Goal: Complete application form

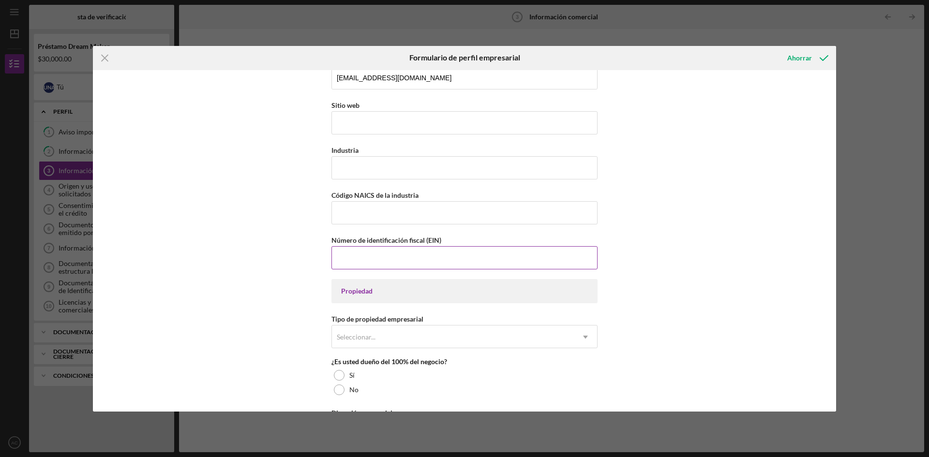
scroll to position [193, 0]
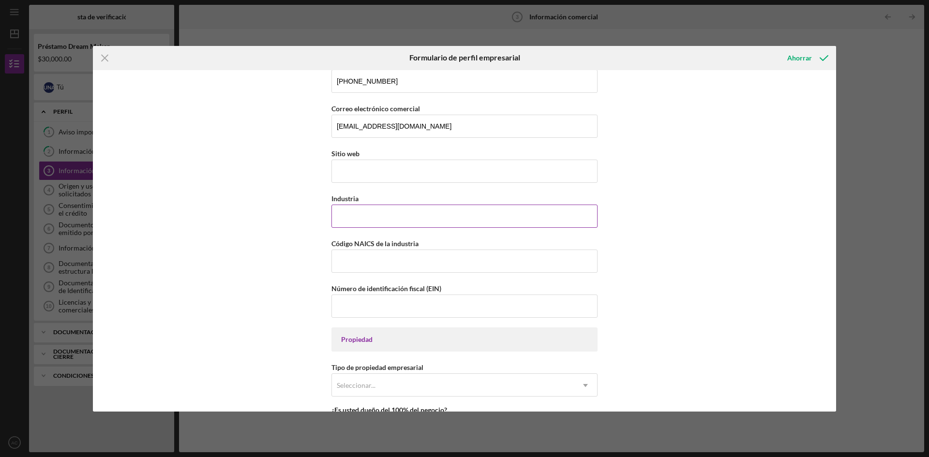
click at [377, 217] on input "Industria" at bounding box center [464, 216] width 266 height 23
click at [355, 214] on input "Industria" at bounding box center [464, 216] width 266 height 23
paste input "Fabricación de pasteles, tartas y otros productos de repostería congelados."
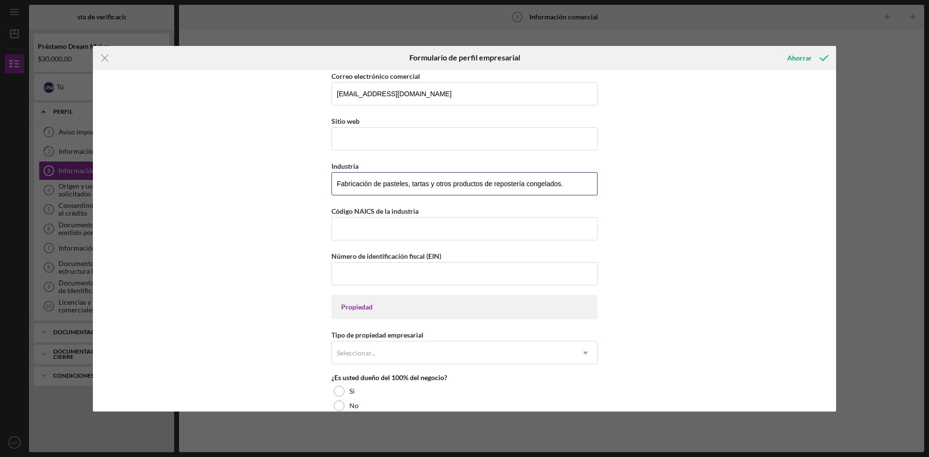
scroll to position [242, 0]
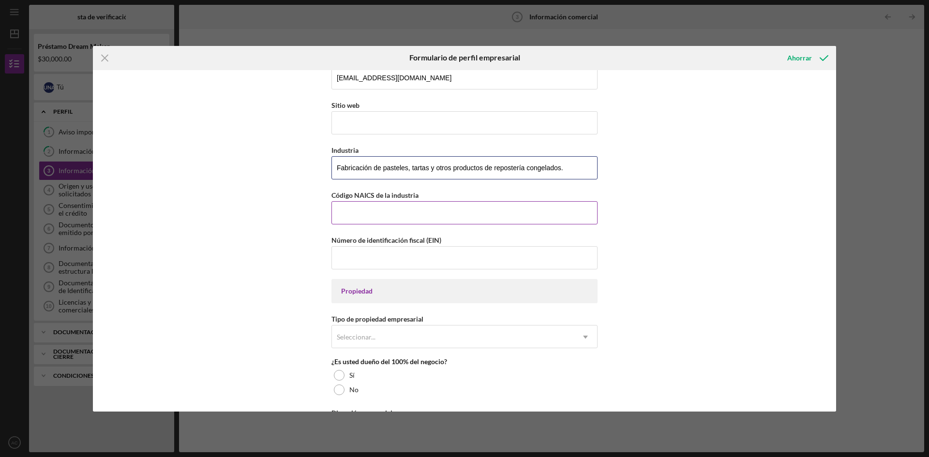
type input "Fabricación de pasteles, tartas y otros productos de repostería congelados."
click at [412, 214] on input "Código NAICS de la industria" at bounding box center [464, 212] width 266 height 23
type input "311813"
click at [418, 257] on input "Número de identificación fiscal (EIN)" at bounding box center [464, 257] width 266 height 23
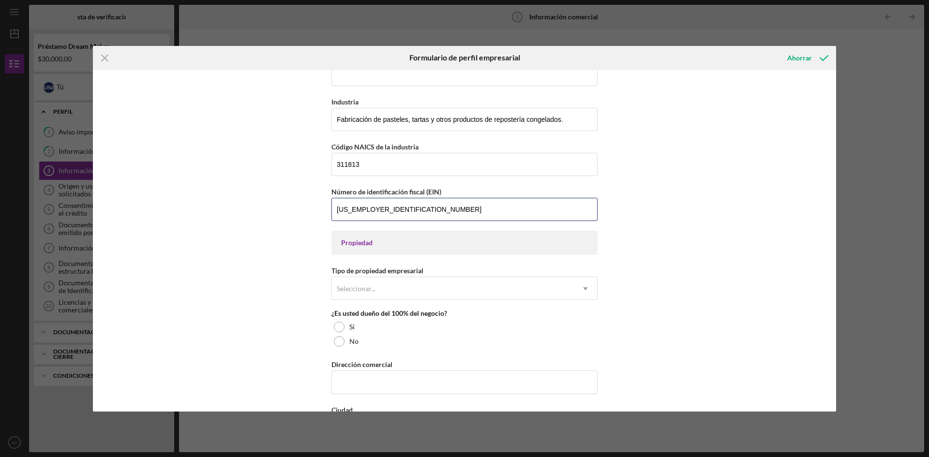
scroll to position [339, 0]
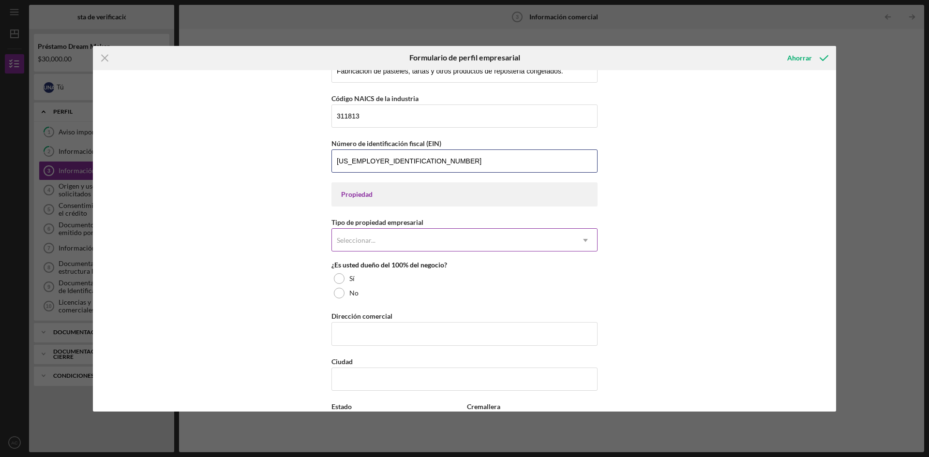
type input "[US_EMPLOYER_IDENTIFICATION_NUMBER]"
click at [374, 241] on div "Seleccionar..." at bounding box center [356, 241] width 41 height 8
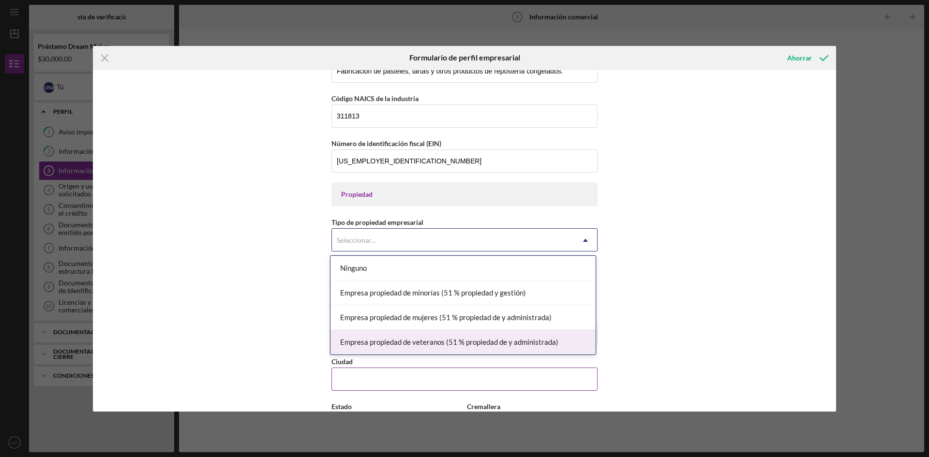
click at [381, 387] on input "Ciudad" at bounding box center [464, 379] width 266 height 23
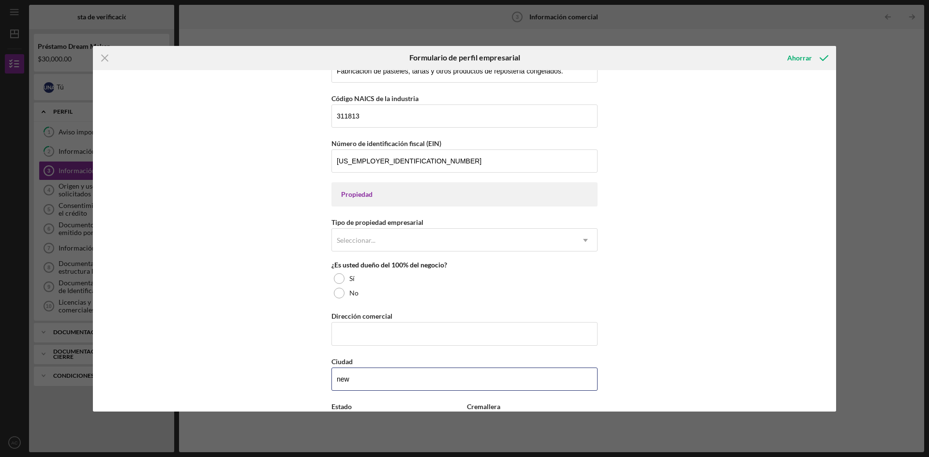
type input "[GEOGRAPHIC_DATA]"
type input "[STREET_ADDRESS][PERSON_NAME]"
type input "[US_STATE]"
type input "08901"
type input "[US_STATE]"
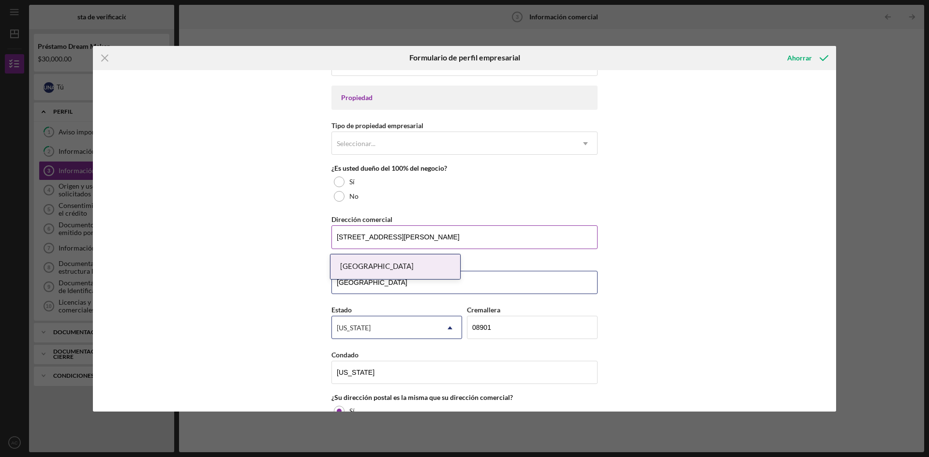
scroll to position [532, 0]
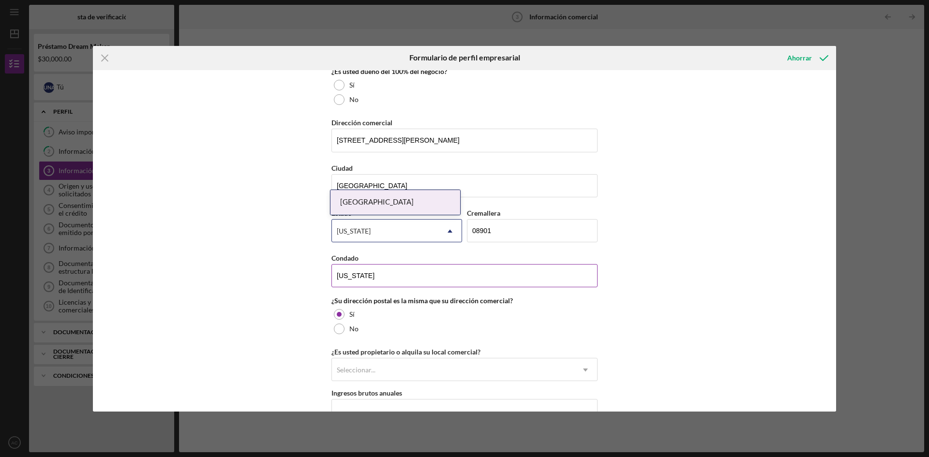
click at [430, 277] on input "[US_STATE]" at bounding box center [464, 275] width 266 height 23
click at [435, 247] on div "Estado [US_STATE] Icon/Dropdown Arrow" at bounding box center [396, 229] width 131 height 45
click at [458, 181] on input "[GEOGRAPHIC_DATA]" at bounding box center [464, 185] width 266 height 23
click at [356, 236] on div "[US_STATE]" at bounding box center [385, 231] width 106 height 22
click at [504, 202] on div "Nombre de la empresa NAHI'S CAKES LLC DBA Fecha de inicio de la actividad empre…" at bounding box center [464, 33] width 266 height 980
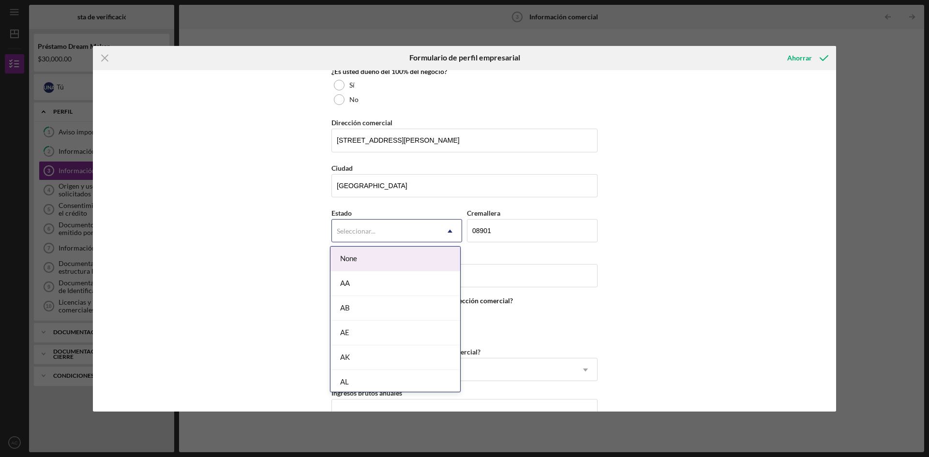
click at [394, 233] on div "Seleccionar..." at bounding box center [385, 231] width 106 height 22
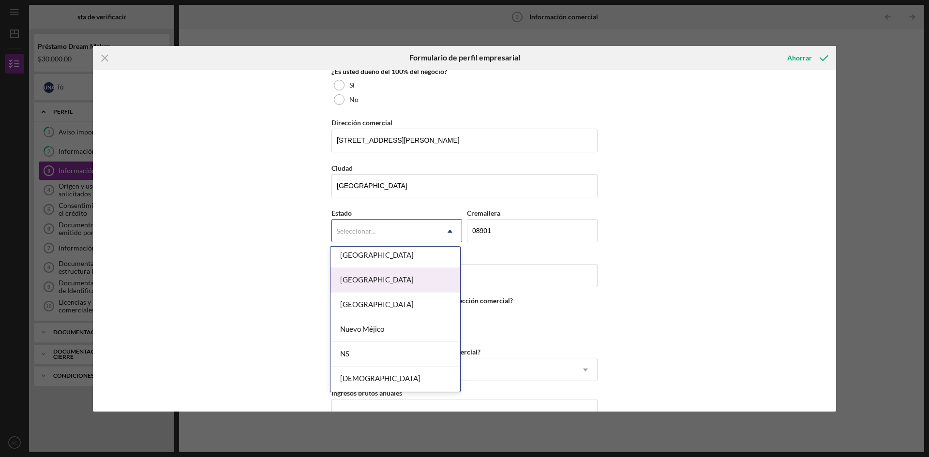
click at [378, 278] on font "[GEOGRAPHIC_DATA]" at bounding box center [377, 279] width 74 height 9
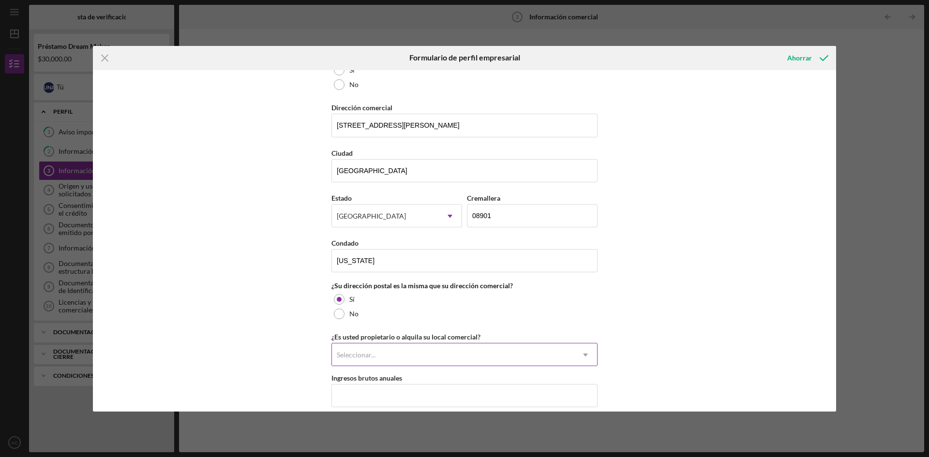
scroll to position [532, 0]
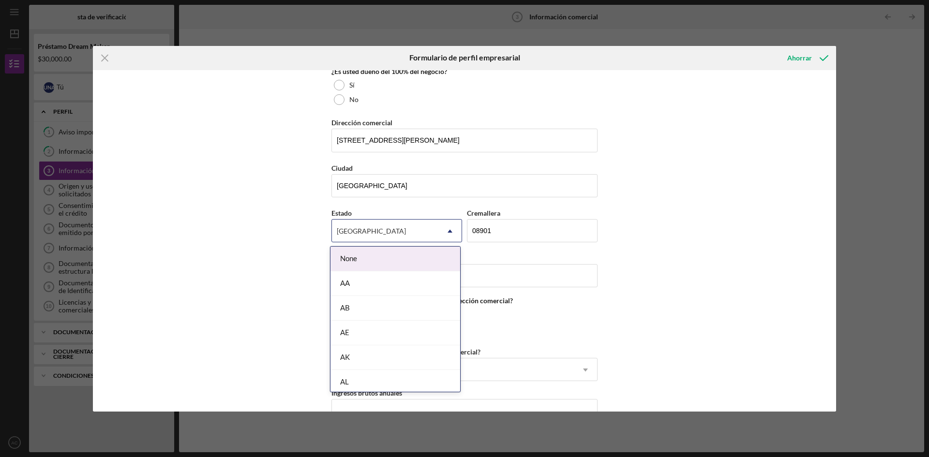
click at [368, 231] on font "[GEOGRAPHIC_DATA]" at bounding box center [371, 231] width 69 height 8
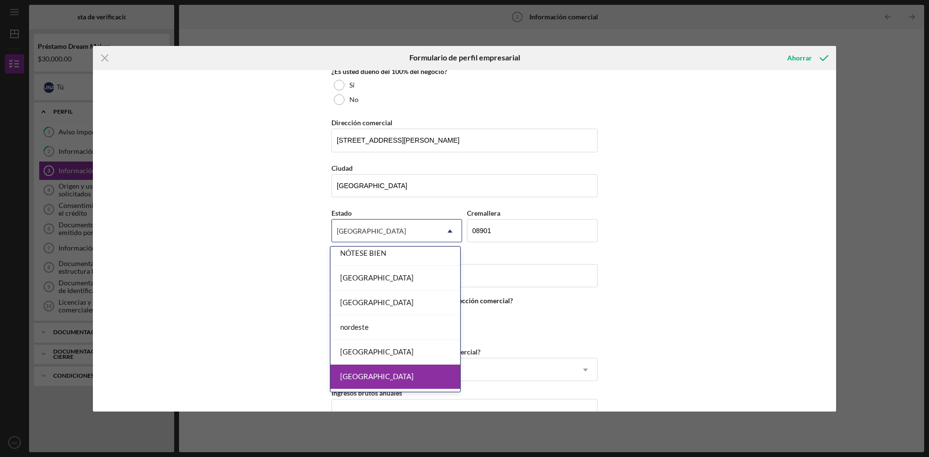
scroll to position [1016, 0]
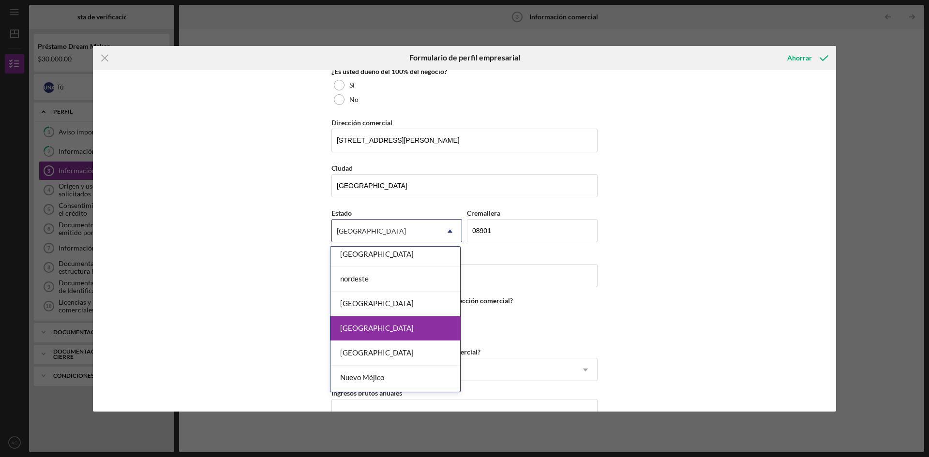
click at [379, 326] on font "[GEOGRAPHIC_DATA]" at bounding box center [377, 328] width 74 height 9
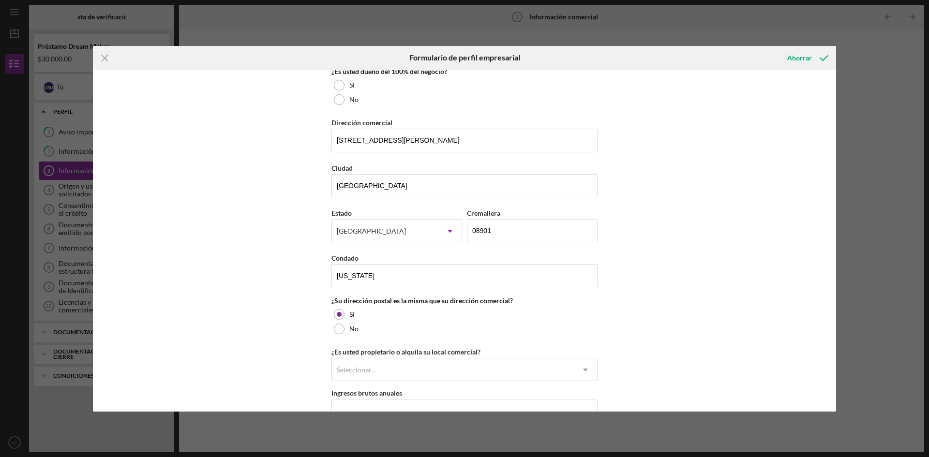
click at [712, 205] on div "Nombre de la empresa NAHI'S CAKES LLC DBA Fecha de inicio de la actividad empre…" at bounding box center [464, 240] width 743 height 341
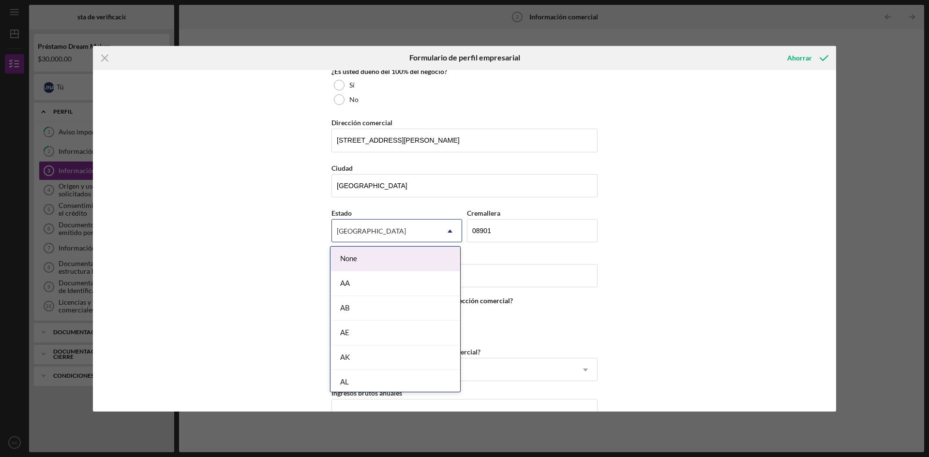
click at [352, 230] on font "[GEOGRAPHIC_DATA]" at bounding box center [371, 231] width 69 height 8
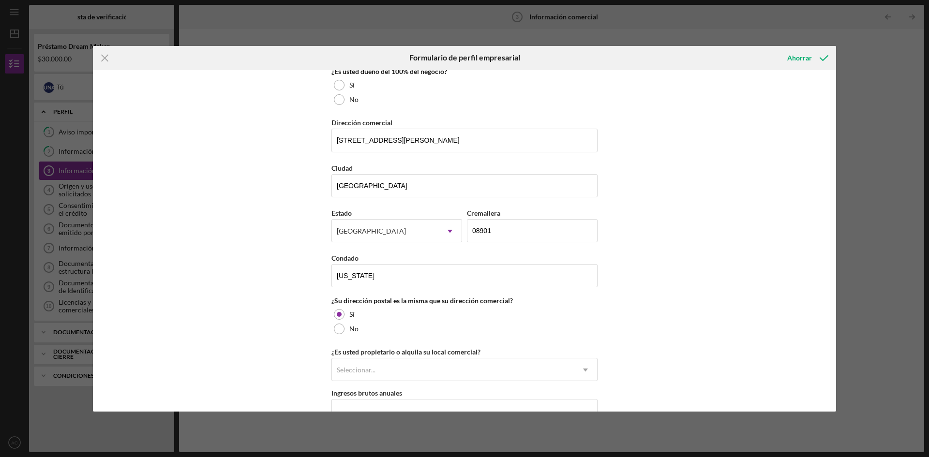
click at [678, 211] on div "Nombre de la empresa NAHI'S CAKES LLC DBA Fecha de inicio de la actividad empre…" at bounding box center [464, 240] width 743 height 341
click at [367, 279] on input "[US_STATE]" at bounding box center [464, 275] width 266 height 23
drag, startPoint x: 381, startPoint y: 277, endPoint x: 310, endPoint y: 279, distance: 71.1
click at [310, 279] on div "Nombre de la empresa NAHI'S CAKES LLC DBA Fecha de inicio de la actividad empre…" at bounding box center [464, 240] width 743 height 341
type input "[US_STATE]"
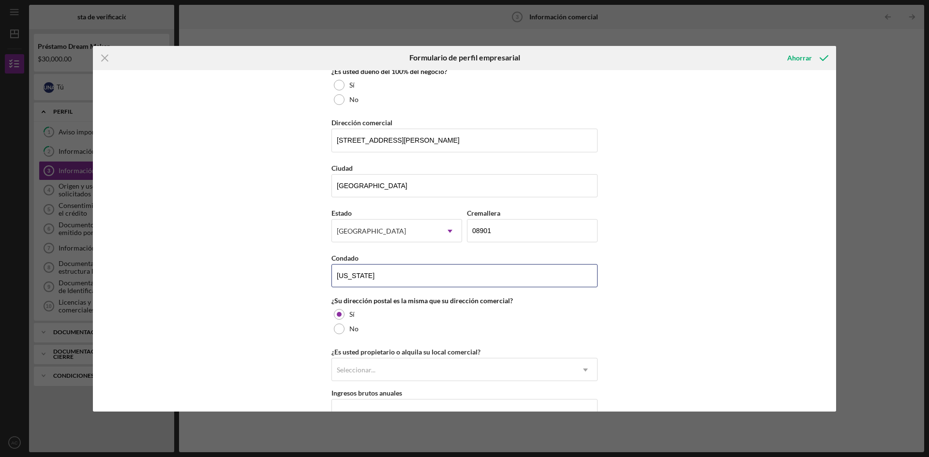
scroll to position [484, 0]
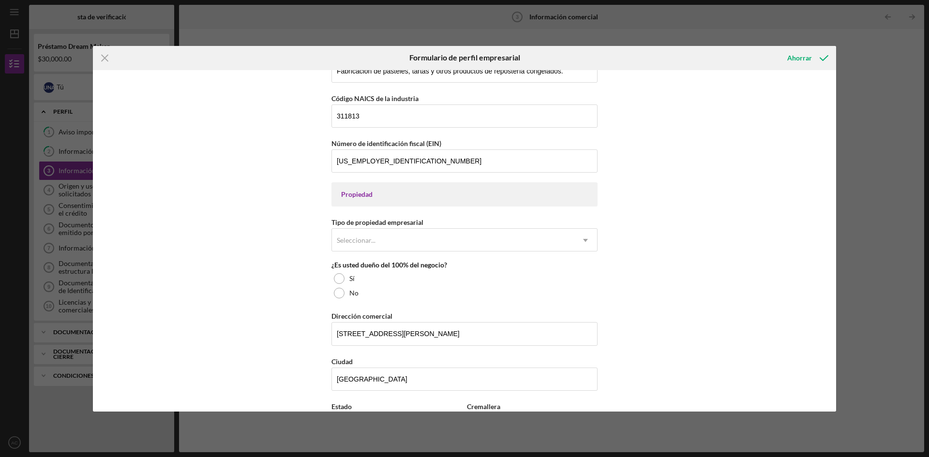
click at [602, 163] on div "Nombre de la empresa NAHI'S CAKES LLC DBA Fecha de inicio de la actividad empre…" at bounding box center [464, 240] width 743 height 341
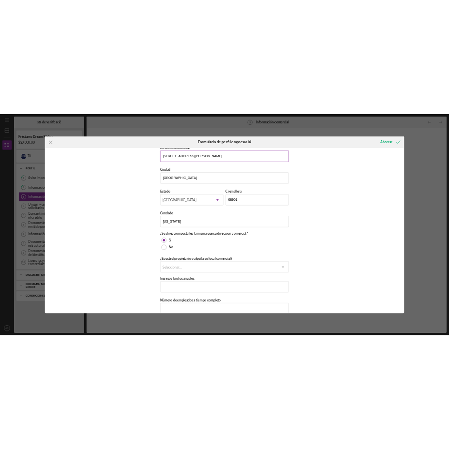
scroll to position [647, 0]
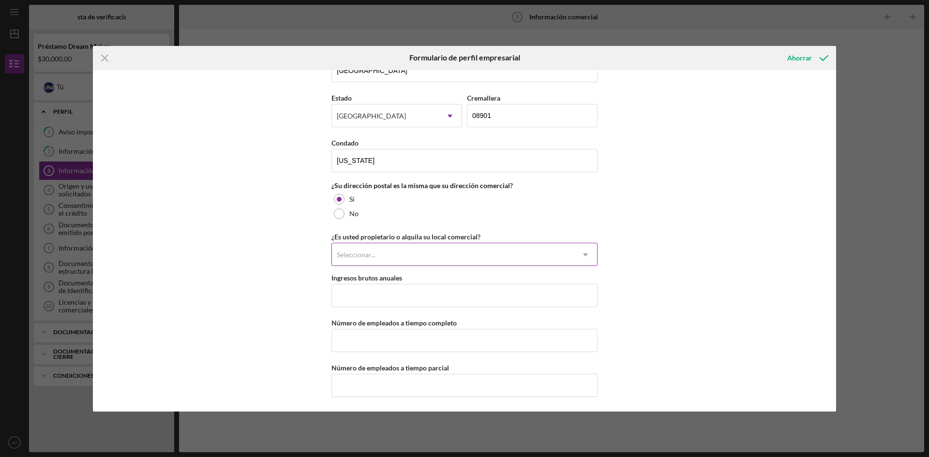
click at [584, 251] on icon "Icon/Dropdown Arrow" at bounding box center [585, 254] width 23 height 23
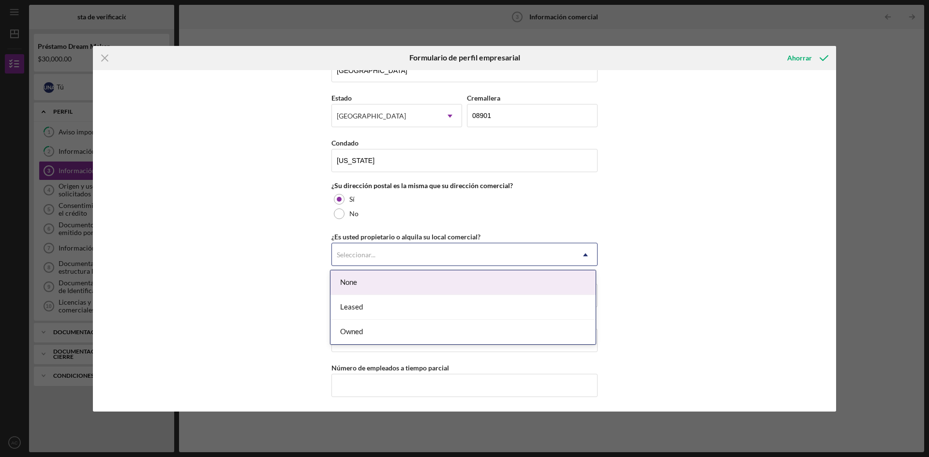
click at [584, 251] on icon "Icon/Dropdown Arrow" at bounding box center [585, 254] width 23 height 23
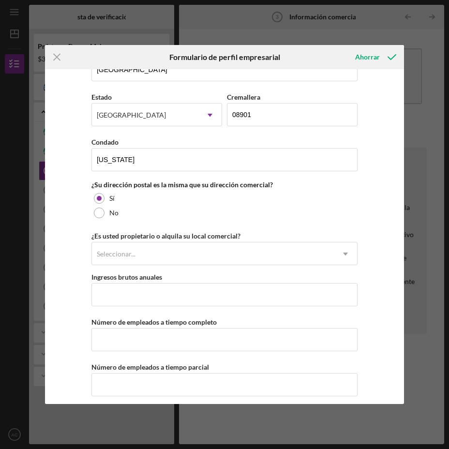
scroll to position [654, 0]
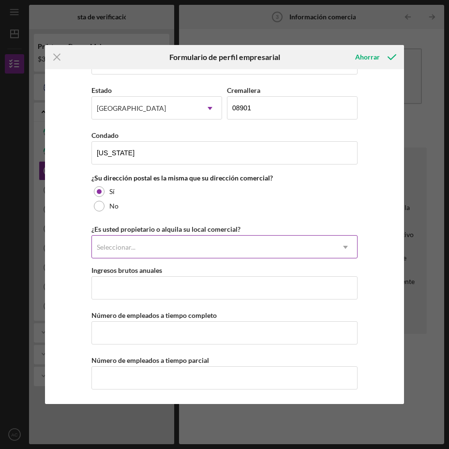
click at [215, 245] on div "Seleccionar..." at bounding box center [213, 247] width 242 height 22
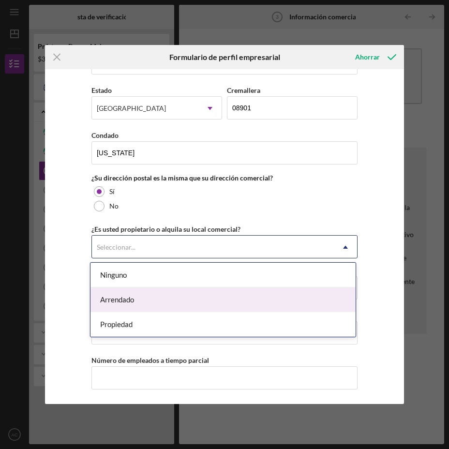
click at [133, 300] on font "Arrendado" at bounding box center [117, 299] width 34 height 9
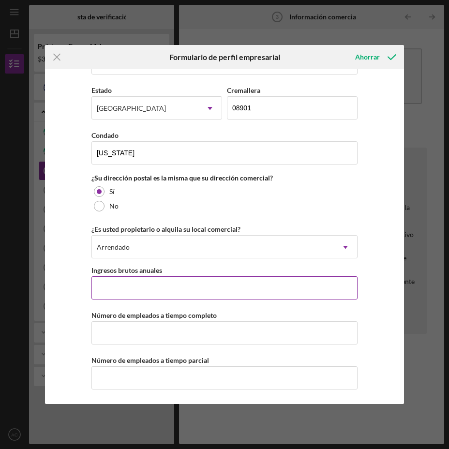
click at [191, 293] on input "Ingresos brutos anuales" at bounding box center [224, 287] width 266 height 23
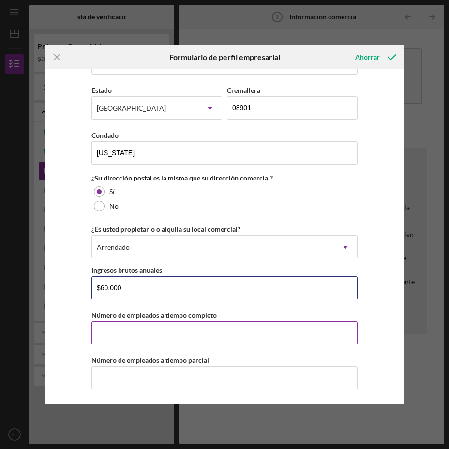
type input "$60,000"
click at [205, 339] on input "Número de empleados a tiempo completo" at bounding box center [224, 332] width 266 height 23
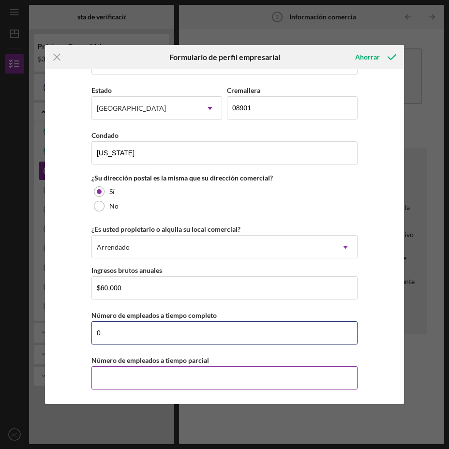
type input "0"
click at [139, 379] on input "Número de empleados a tiempo parcial" at bounding box center [224, 377] width 266 height 23
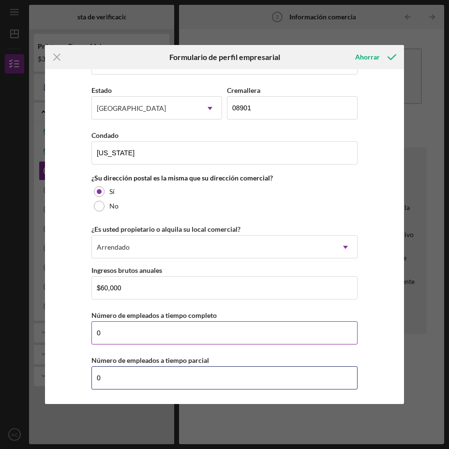
type input "0"
click at [109, 332] on input "0" at bounding box center [224, 332] width 266 height 23
click at [208, 324] on input "1" at bounding box center [224, 332] width 266 height 23
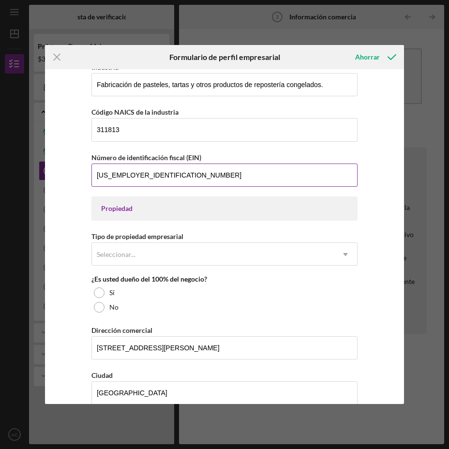
scroll to position [339, 0]
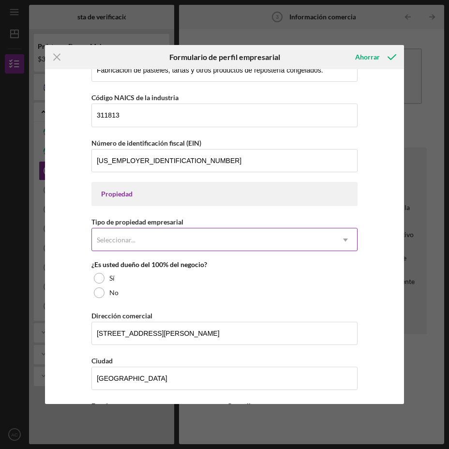
type input "1"
click at [341, 237] on icon "Icon/Dropdown Arrow" at bounding box center [345, 239] width 23 height 23
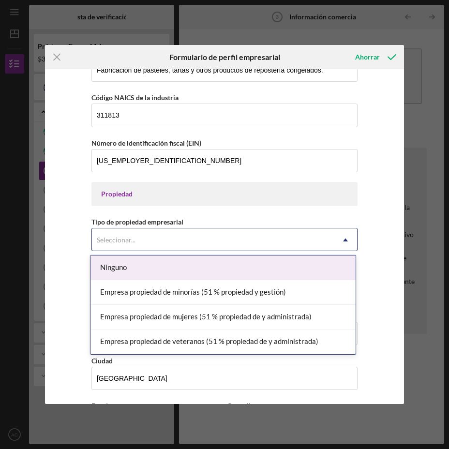
click at [114, 268] on font "Ninguno" at bounding box center [113, 267] width 27 height 9
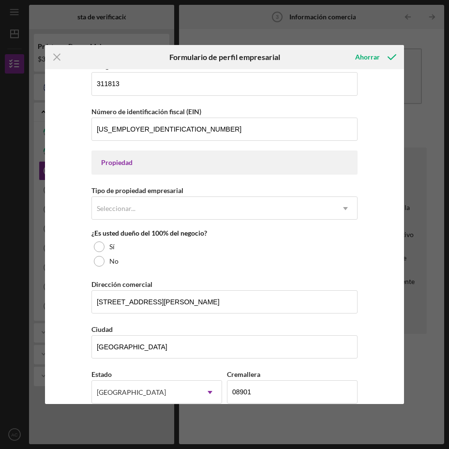
scroll to position [387, 0]
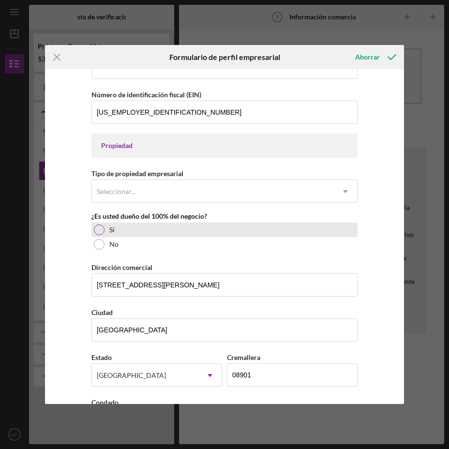
click at [97, 229] on div at bounding box center [99, 229] width 11 height 11
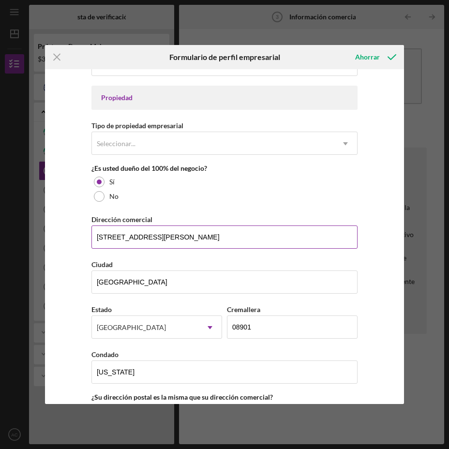
scroll to position [435, 0]
drag, startPoint x: 192, startPoint y: 237, endPoint x: 80, endPoint y: 241, distance: 111.8
click at [80, 241] on div "Nombre de la empresa NAHI'S CAKES LLC DBA Fecha de inicio de la actividad empre…" at bounding box center [224, 236] width 359 height 335
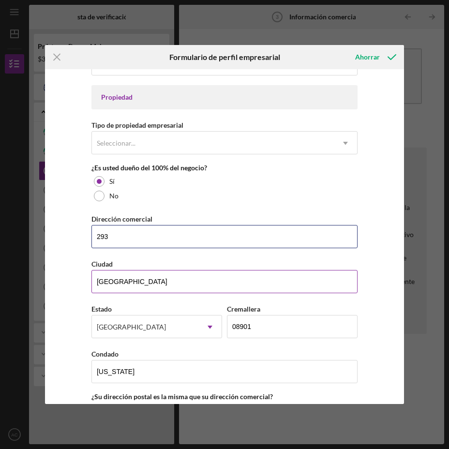
type input "[STREET_ADDRESS][PERSON_NAME]"
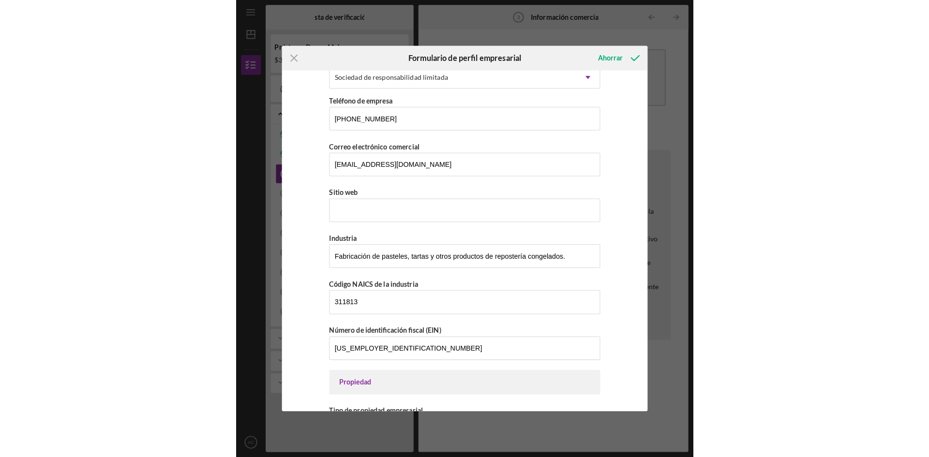
scroll to position [25, 0]
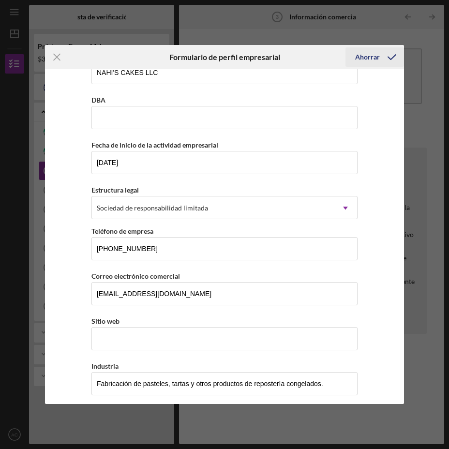
click at [369, 55] on font "Ahorrar" at bounding box center [367, 57] width 25 height 8
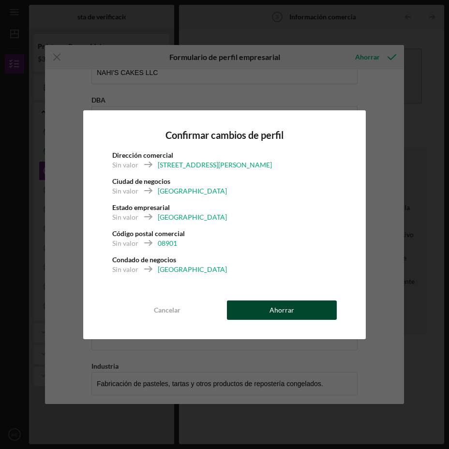
click at [292, 311] on font "Ahorrar" at bounding box center [281, 310] width 25 height 8
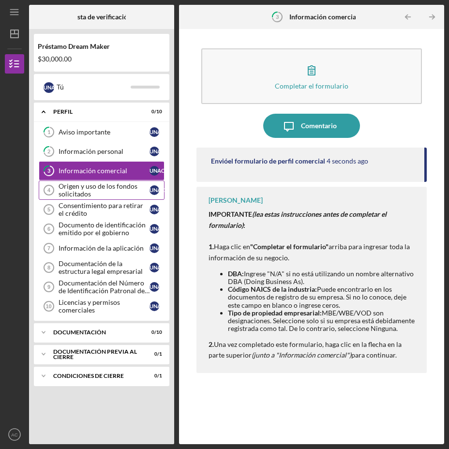
click at [77, 189] on font "Origen y uso de los fondos solicitados" at bounding box center [98, 190] width 79 height 16
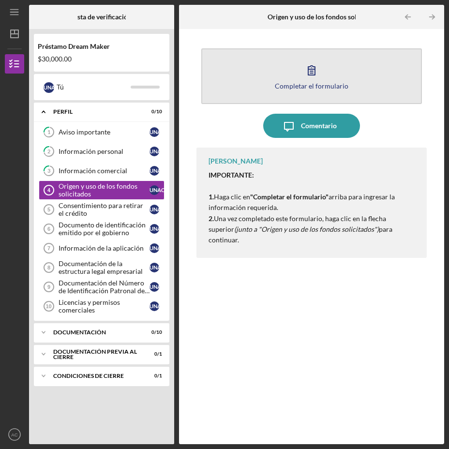
click at [307, 77] on icon "button" at bounding box center [311, 70] width 24 height 24
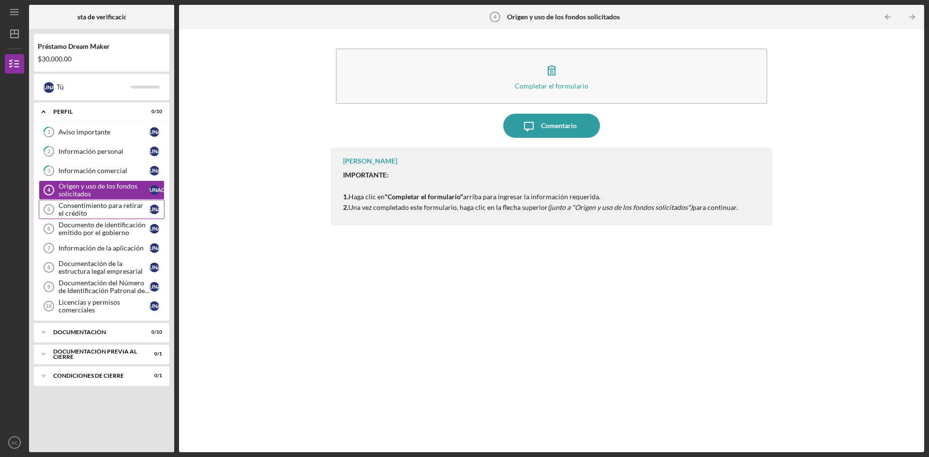
click at [99, 209] on font "Consentimiento para retirar el crédito" at bounding box center [101, 209] width 85 height 16
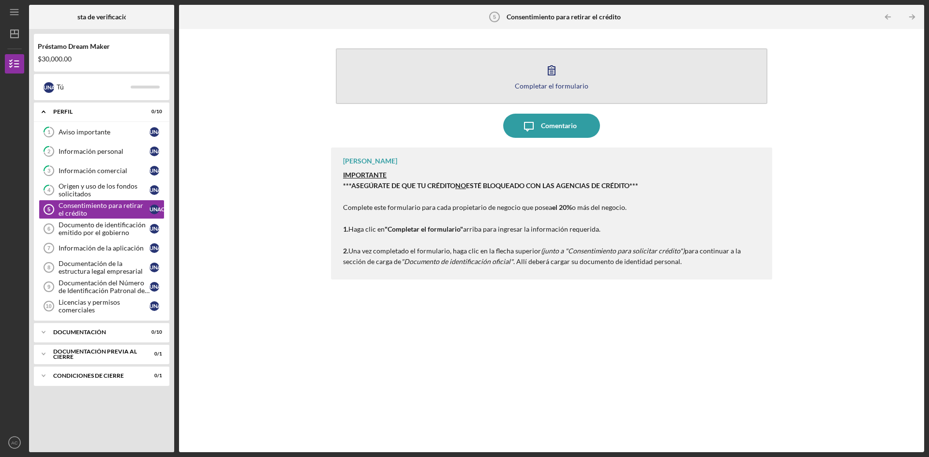
click at [552, 74] on icon "button" at bounding box center [551, 70] width 7 height 9
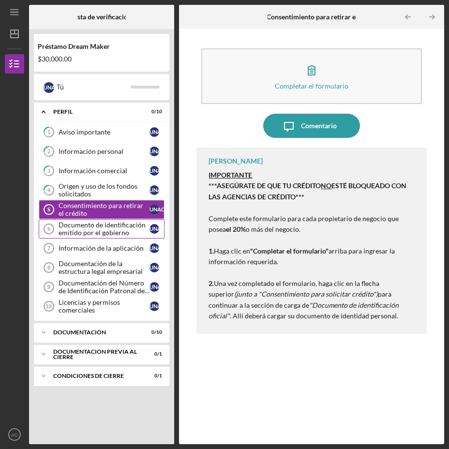
click at [94, 224] on font "Documento de identificación emitido por el gobierno" at bounding box center [102, 229] width 87 height 16
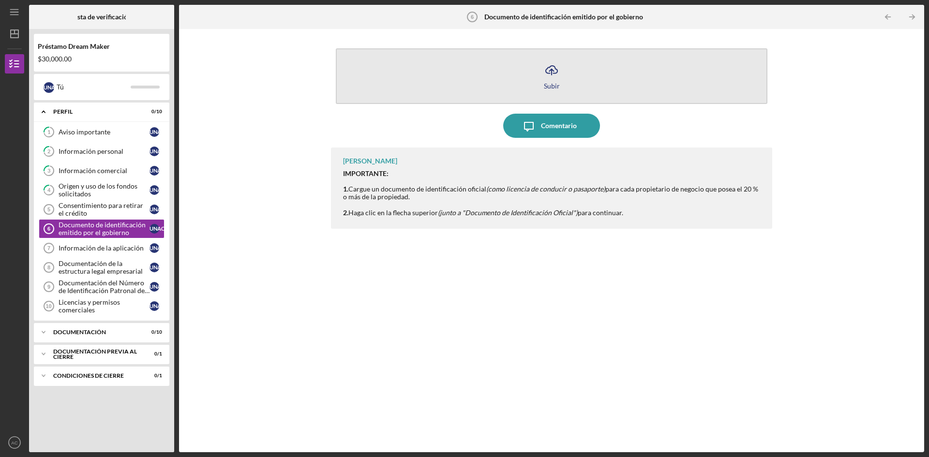
click at [549, 76] on icon "Icon/Upload" at bounding box center [551, 70] width 24 height 24
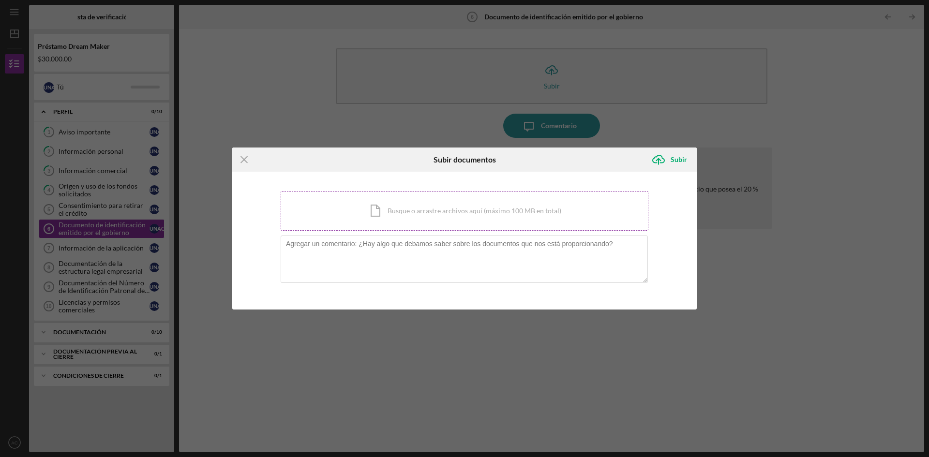
click at [426, 218] on div "Icon/Document Busque o arrastre archivos aquí (máximo 100 MB en total) Toque pa…" at bounding box center [465, 211] width 368 height 40
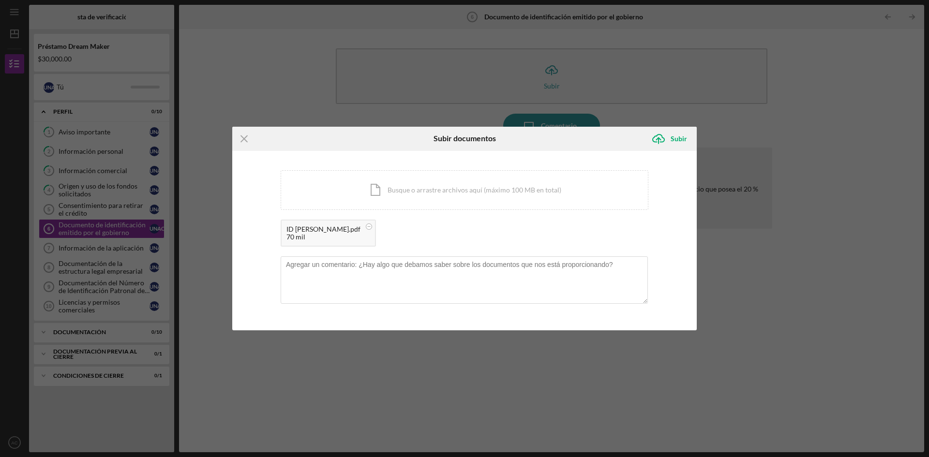
click at [327, 233] on font "ID [PERSON_NAME].pdf" at bounding box center [323, 229] width 74 height 8
click at [306, 232] on font "ID [PERSON_NAME].pdf" at bounding box center [323, 229] width 74 height 8
drag, startPoint x: 332, startPoint y: 235, endPoint x: 314, endPoint y: 232, distance: 18.6
click at [314, 232] on font "ID [PERSON_NAME].pdf" at bounding box center [323, 229] width 74 height 8
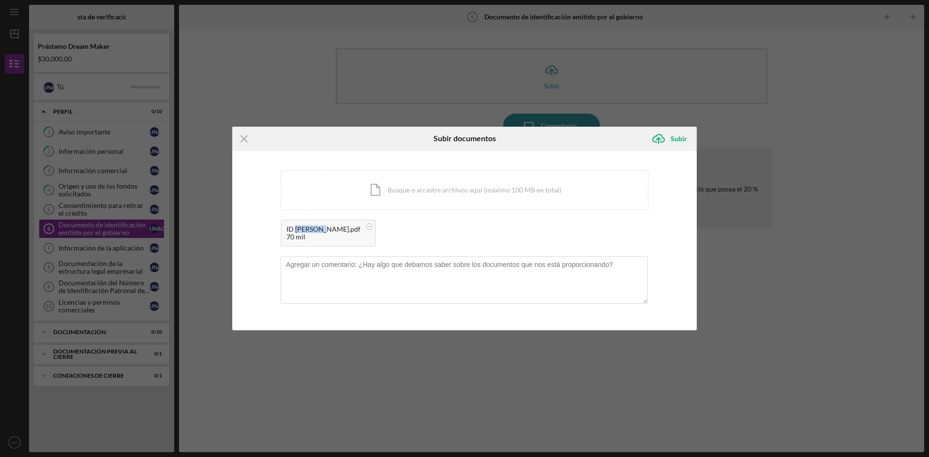
click at [314, 232] on font "ID [PERSON_NAME].pdf" at bounding box center [323, 229] width 74 height 8
click at [210, 240] on div "Icon/Menu Close Subir documentos Icon/Upload Subir Estás cargando documentos re…" at bounding box center [464, 228] width 929 height 457
click at [93, 249] on div "Icon/Menu Close Subir documentos Icon/Upload Subir Estás cargando documentos re…" at bounding box center [464, 228] width 929 height 457
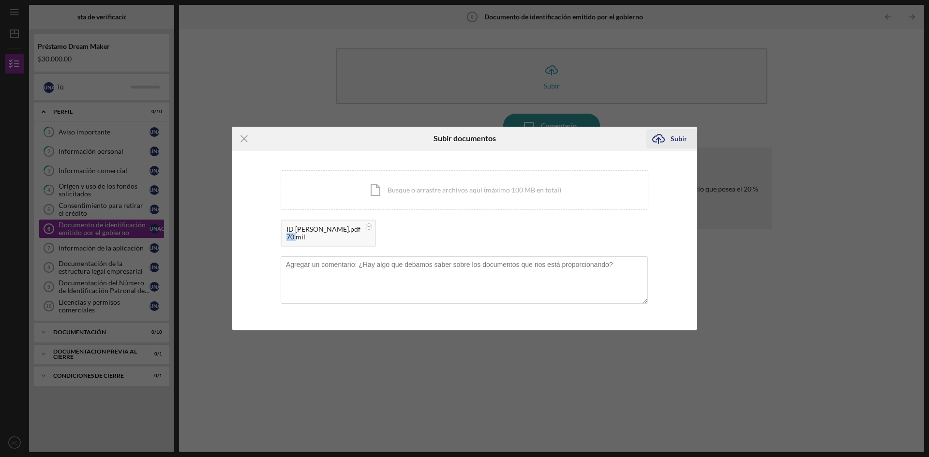
click at [675, 138] on font "Subir" at bounding box center [678, 138] width 16 height 8
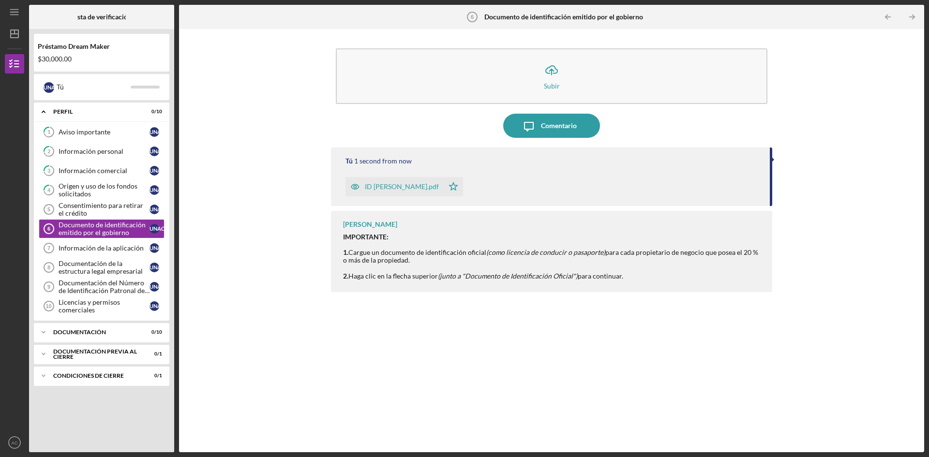
click at [404, 189] on font "ID [PERSON_NAME].pdf" at bounding box center [402, 186] width 74 height 8
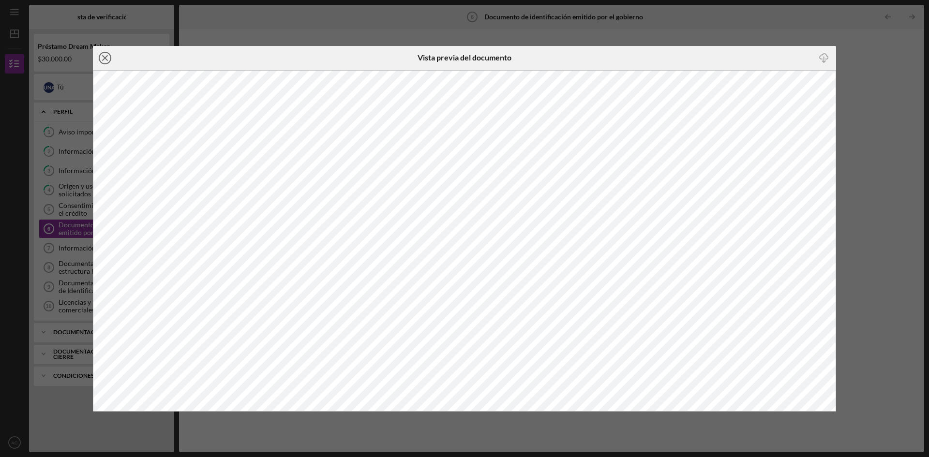
click at [102, 57] on icon "Icon/Close" at bounding box center [105, 58] width 24 height 24
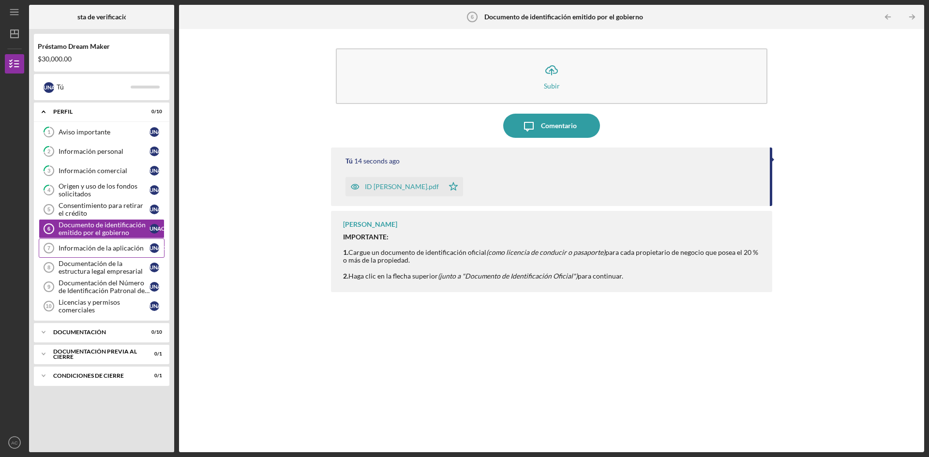
click at [106, 250] on font "Información de la aplicación" at bounding box center [101, 248] width 85 height 8
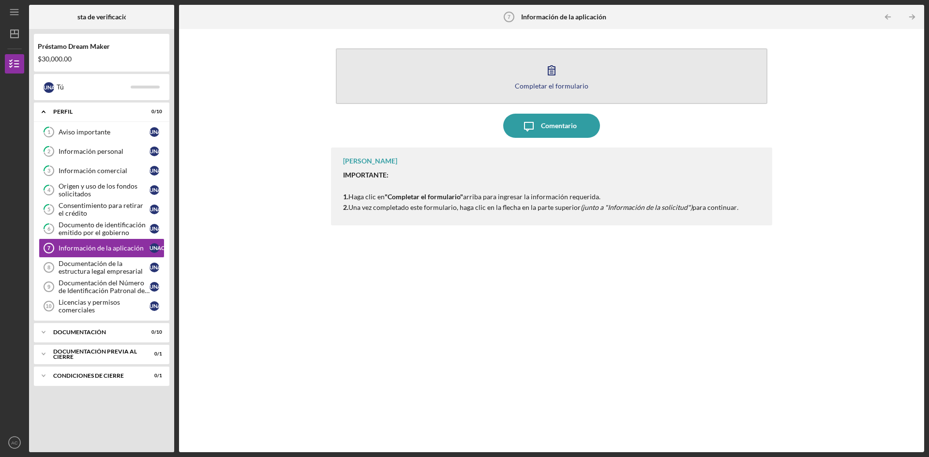
click at [549, 77] on icon "button" at bounding box center [551, 70] width 24 height 24
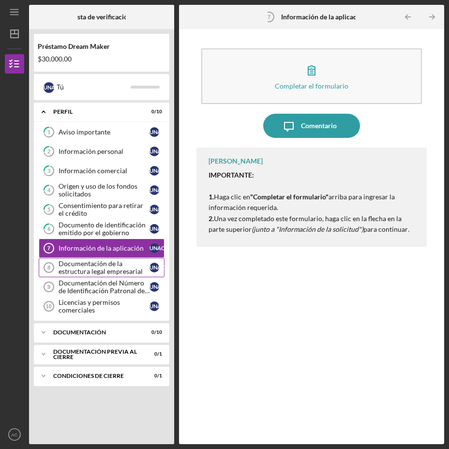
click at [82, 266] on font "Documentación de la estructura legal empresarial" at bounding box center [101, 267] width 84 height 16
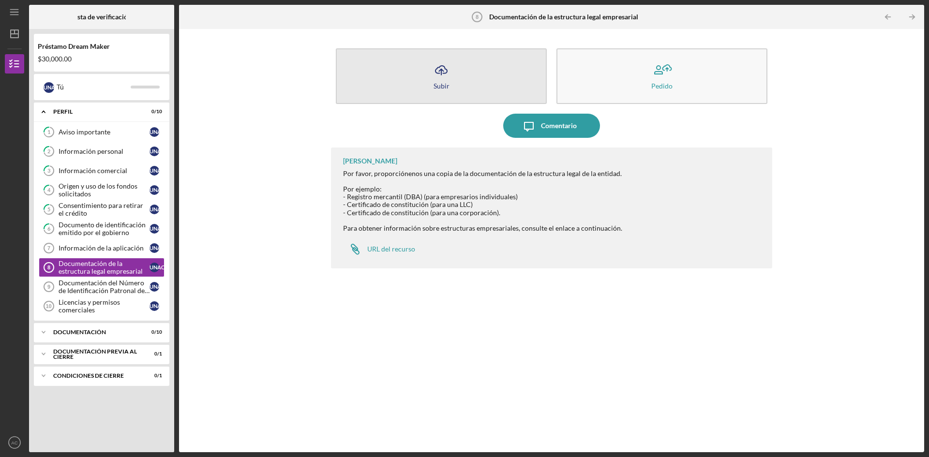
click at [458, 73] on button "Icon/Upload Subir" at bounding box center [441, 76] width 211 height 56
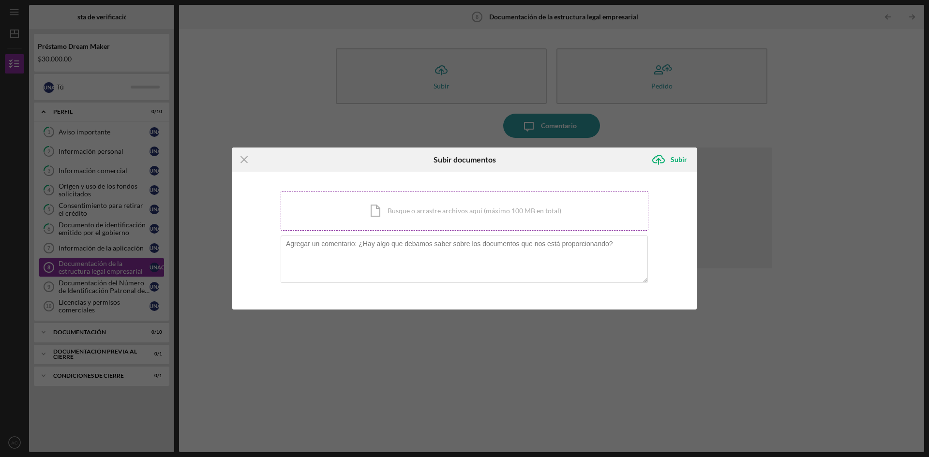
click at [386, 204] on div "Icon/Document Busque o arrastre archivos aquí (máximo 100 MB en total) Toque pa…" at bounding box center [465, 211] width 368 height 40
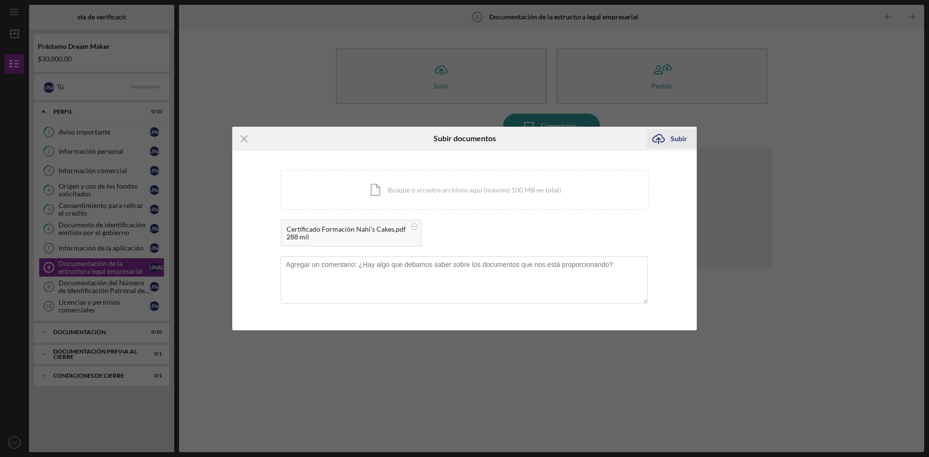
click at [664, 139] on icon "Icon/Upload" at bounding box center [658, 139] width 24 height 24
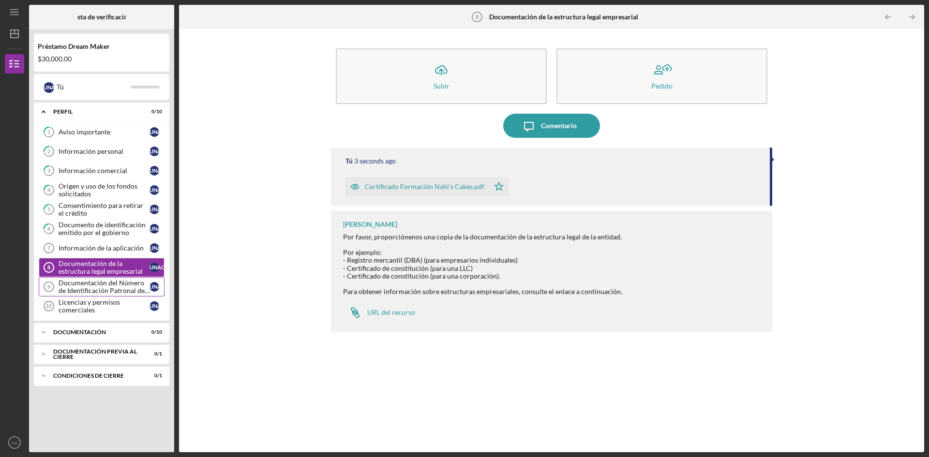
click at [99, 288] on font "Documentación del Número de Identificación Patronal del IRS" at bounding box center [104, 291] width 91 height 24
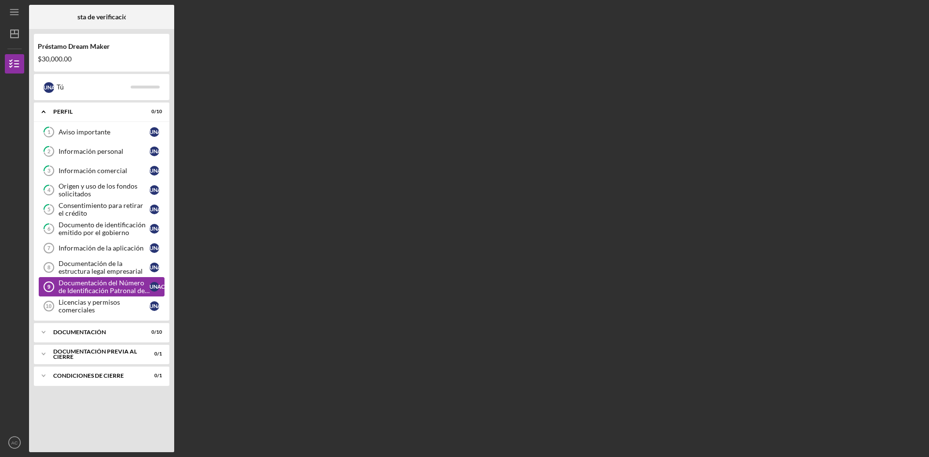
click at [99, 288] on font "Documentación del Número de Identificación Patronal del IRS" at bounding box center [104, 291] width 91 height 24
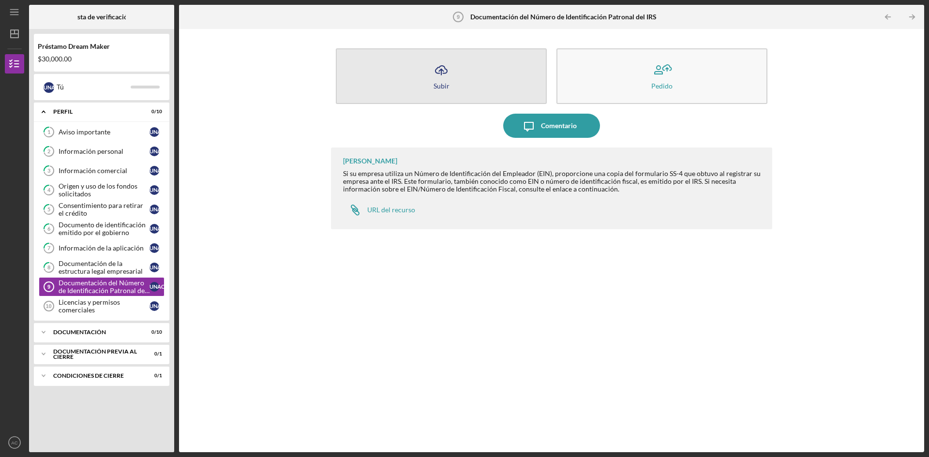
click at [436, 72] on icon "Icon/Upload" at bounding box center [441, 70] width 24 height 24
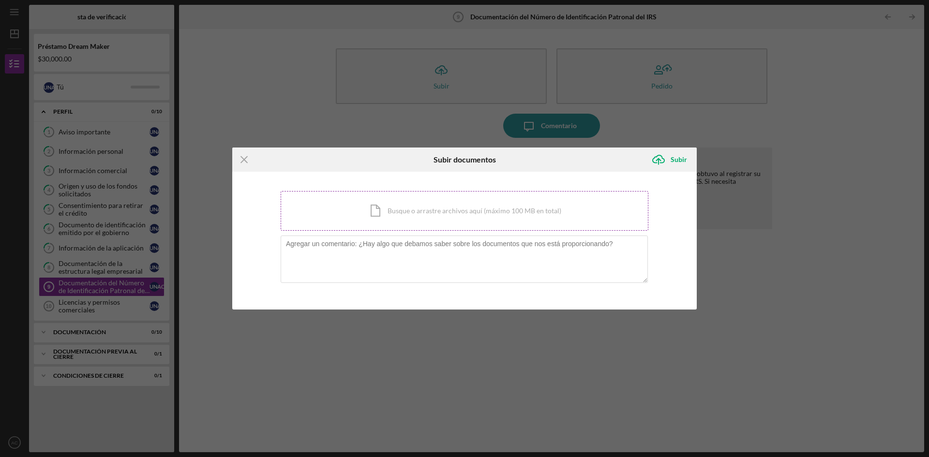
click at [368, 221] on div "Icon/Document Busque o arrastre archivos aquí (máximo 100 MB en total) Toque pa…" at bounding box center [465, 211] width 368 height 40
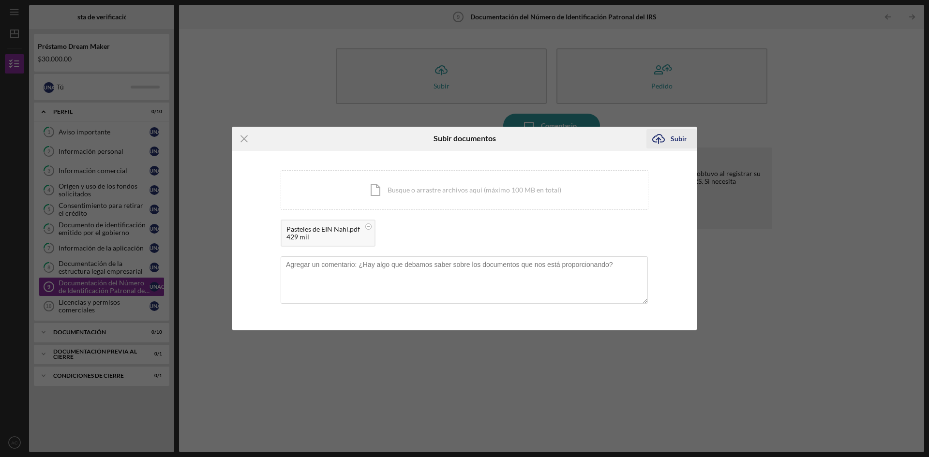
click at [671, 139] on font "Subir" at bounding box center [678, 138] width 16 height 8
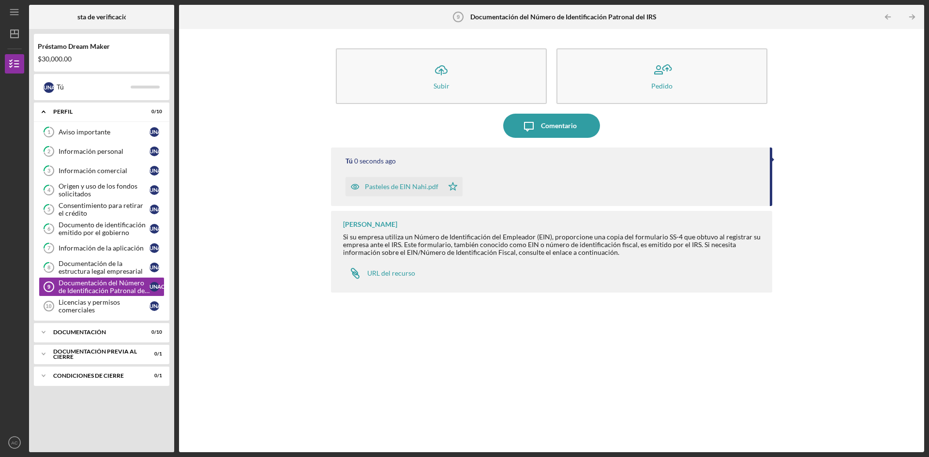
click at [401, 183] on font "Pasteles de EIN Nahi.pdf" at bounding box center [402, 186] width 74 height 8
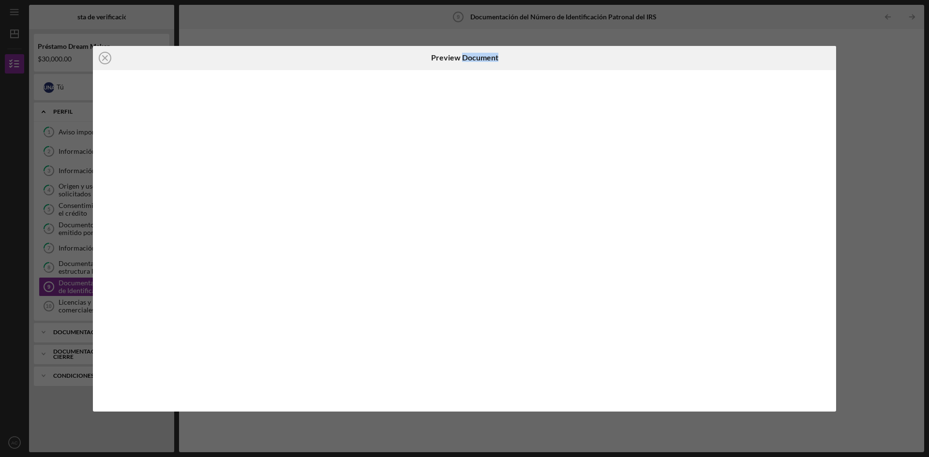
click at [401, 183] on div at bounding box center [464, 240] width 743 height 341
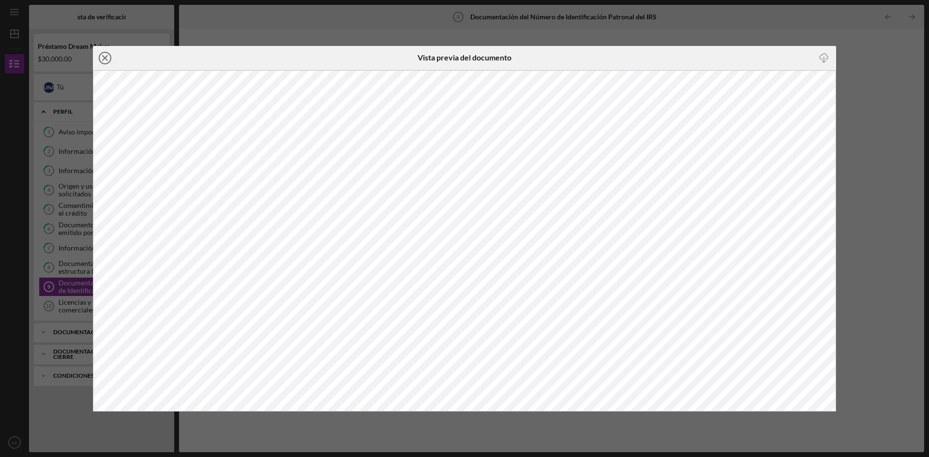
click at [107, 59] on icon "Icon/Close" at bounding box center [105, 58] width 24 height 24
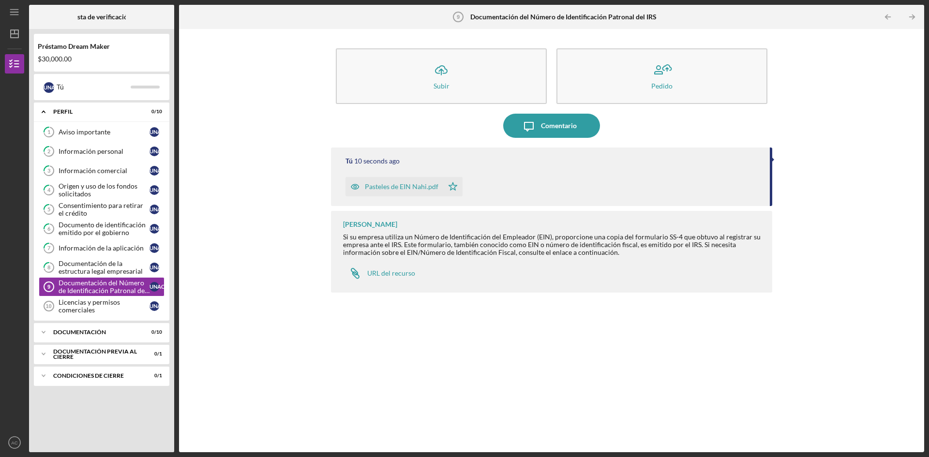
click at [229, 139] on div "Icon/Upload Subir Pedido Icon/Message Comentario Tú 10 seconds ago Pasteles de …" at bounding box center [551, 241] width 735 height 414
click at [98, 304] on font "Licencias y permisos comerciales" at bounding box center [89, 306] width 61 height 16
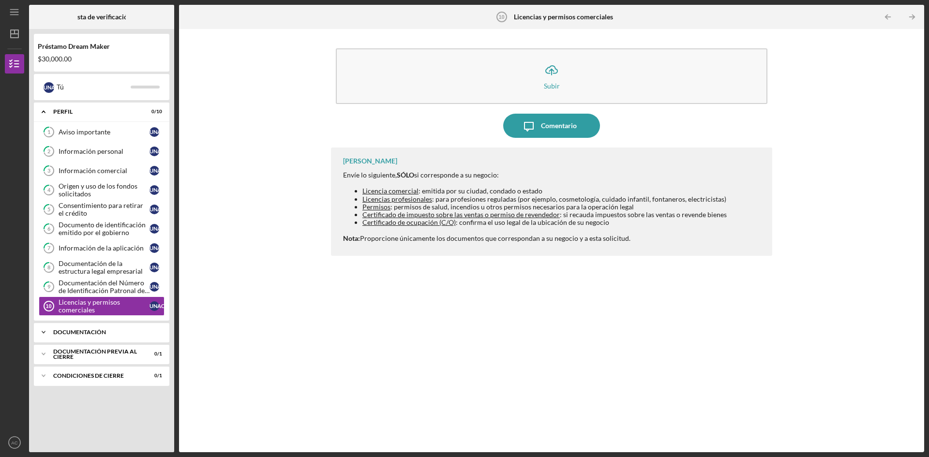
click at [75, 335] on font "Documentación" at bounding box center [79, 331] width 53 height 7
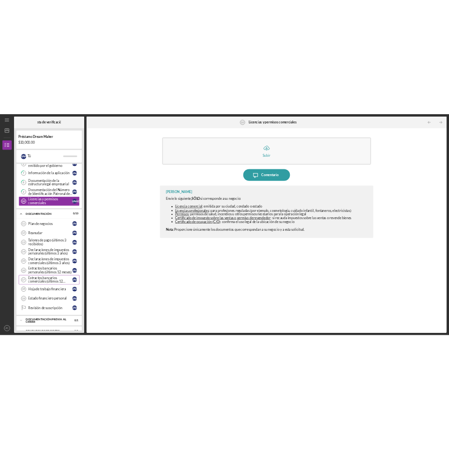
scroll to position [142, 0]
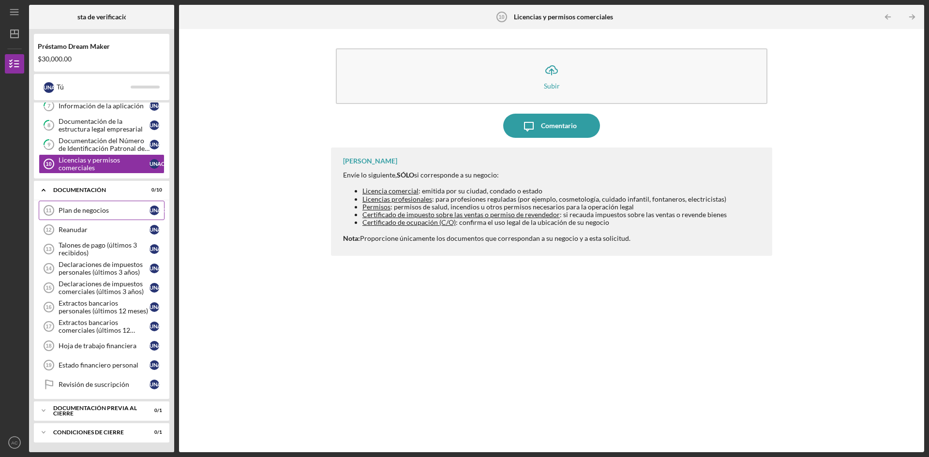
click at [86, 210] on font "Plan de negocios" at bounding box center [84, 210] width 50 height 8
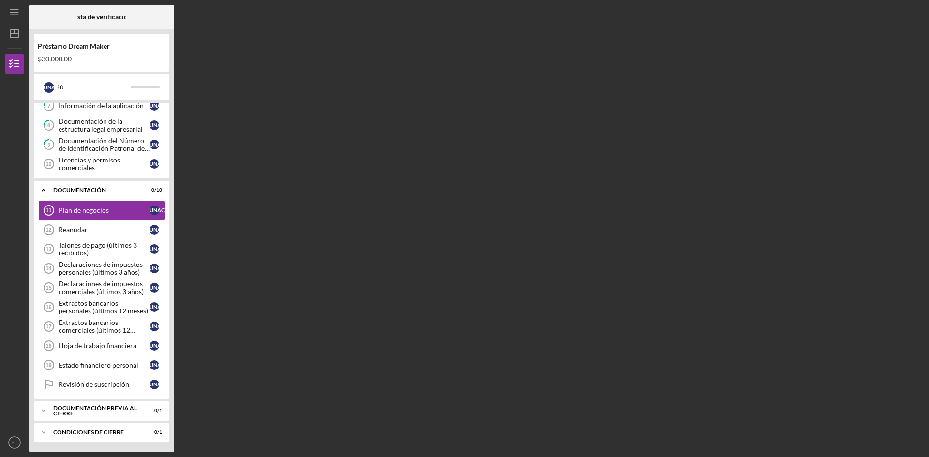
click at [86, 210] on font "Plan de negocios" at bounding box center [84, 210] width 50 height 8
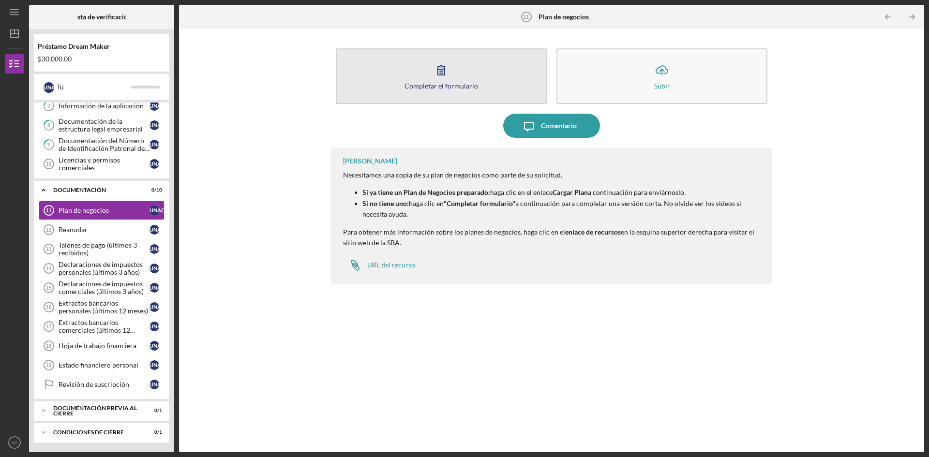
click at [429, 86] on font "Completar el formulario" at bounding box center [441, 86] width 74 height 8
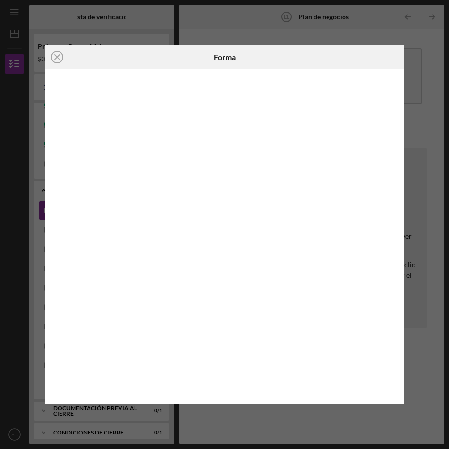
click at [399, 420] on div "Icon/Close Forma" at bounding box center [224, 224] width 449 height 449
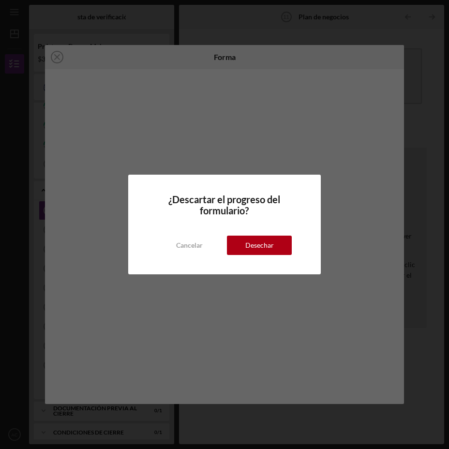
click at [356, 187] on div "¿Descartar el progreso del formulario? Cancelar Desechar" at bounding box center [224, 224] width 449 height 449
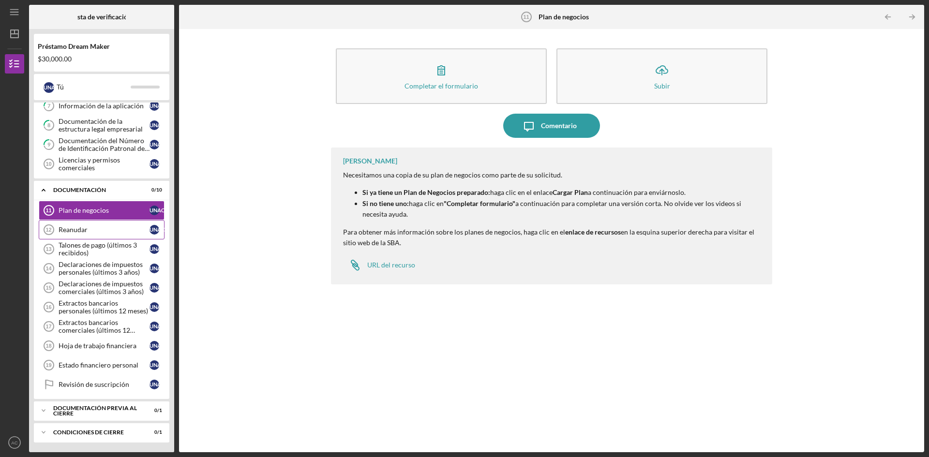
click at [89, 237] on link "Resume 12 Reanudar Una C" at bounding box center [102, 229] width 126 height 19
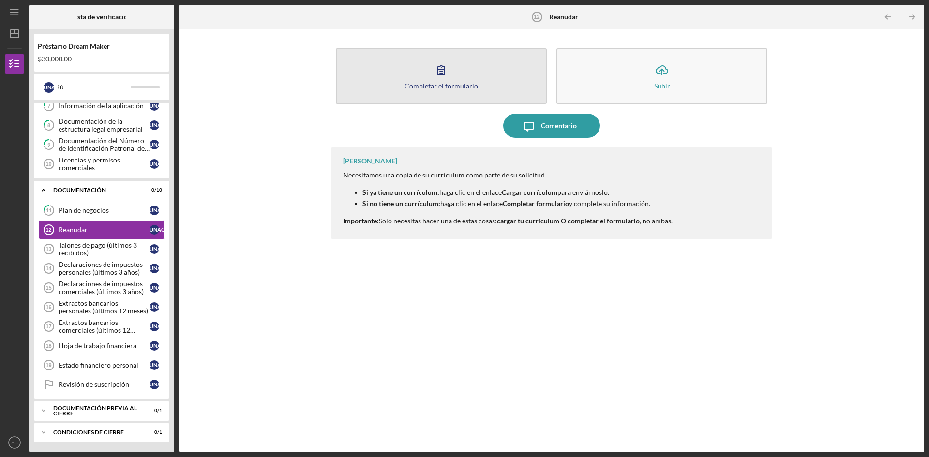
click at [445, 93] on button "Completar el formulario Forma" at bounding box center [441, 76] width 211 height 56
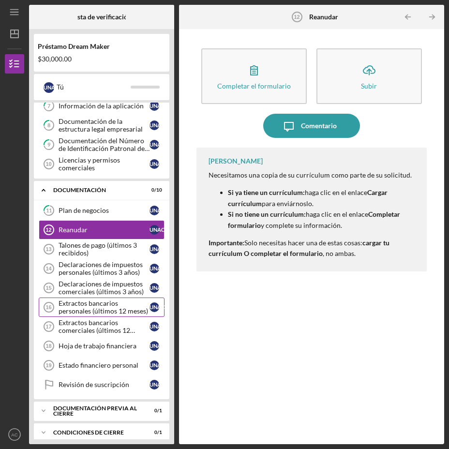
click at [104, 306] on font "Extractos bancarios personales (últimos 12 meses)" at bounding box center [103, 307] width 89 height 16
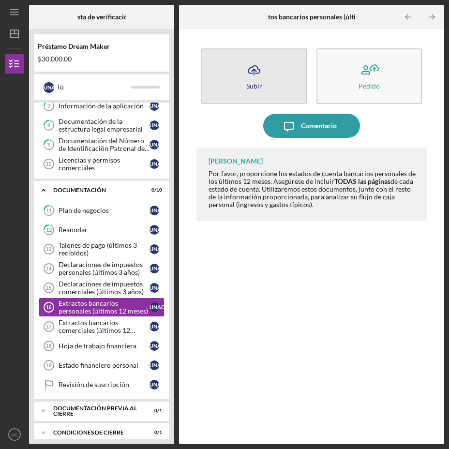
click at [264, 75] on icon "Icon/Upload" at bounding box center [254, 70] width 24 height 24
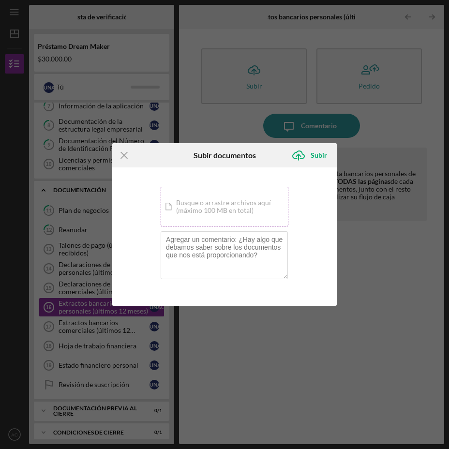
click at [199, 205] on div "Icon/Document Busque o arrastre archivos aquí (máximo 100 MB en total) Toque pa…" at bounding box center [225, 207] width 128 height 40
click at [123, 155] on line at bounding box center [124, 155] width 6 height 6
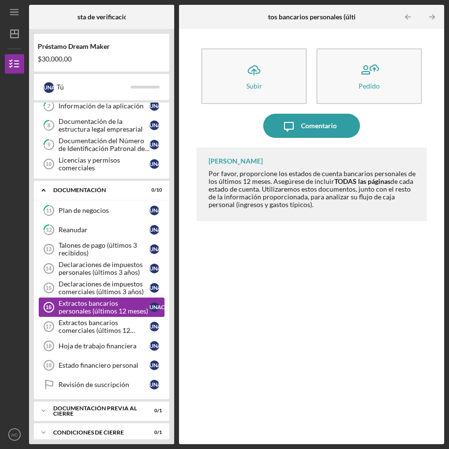
click at [123, 306] on div "Extractos bancarios personales (últimos 12 meses)" at bounding box center [104, 306] width 91 height 15
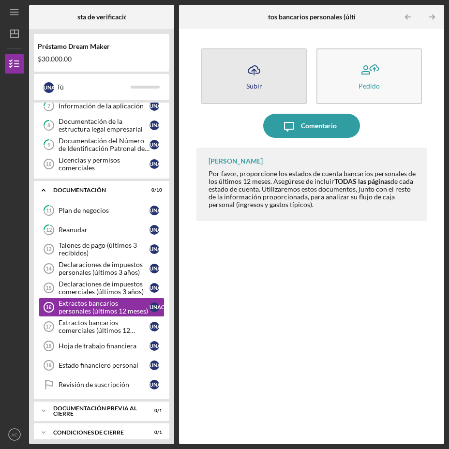
click at [248, 68] on icon "Icon/Upload" at bounding box center [254, 70] width 24 height 24
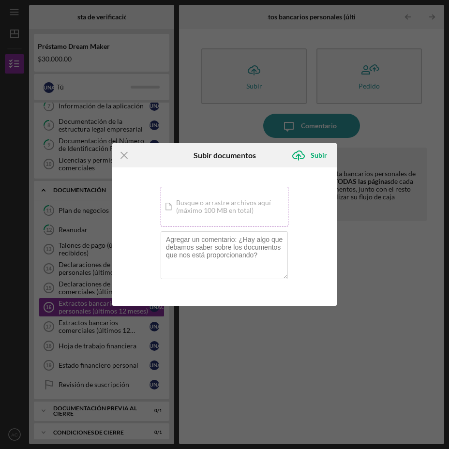
click at [205, 211] on div "Icon/Document Busque o arrastre archivos aquí (máximo 100 MB en total) Toque pa…" at bounding box center [225, 207] width 128 height 40
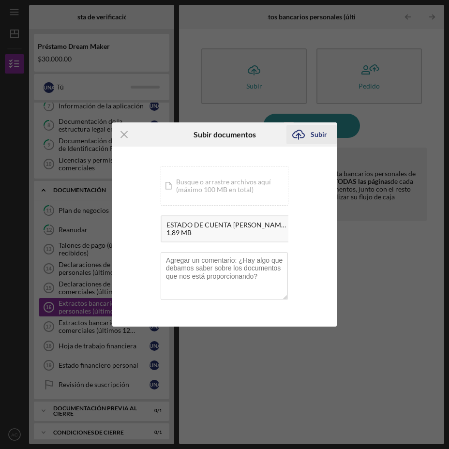
click at [313, 131] on font "Subir" at bounding box center [319, 134] width 16 height 8
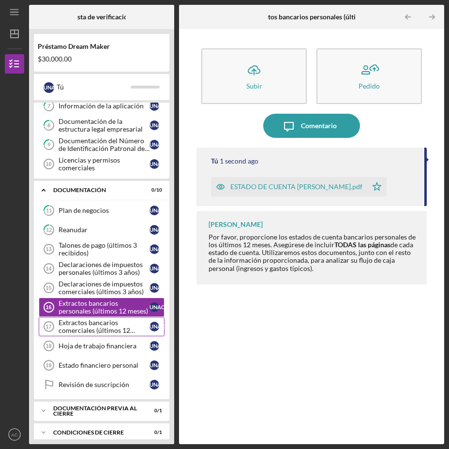
click at [98, 327] on font "Extractos bancarios comerciales (últimos 12 meses)" at bounding box center [97, 330] width 76 height 24
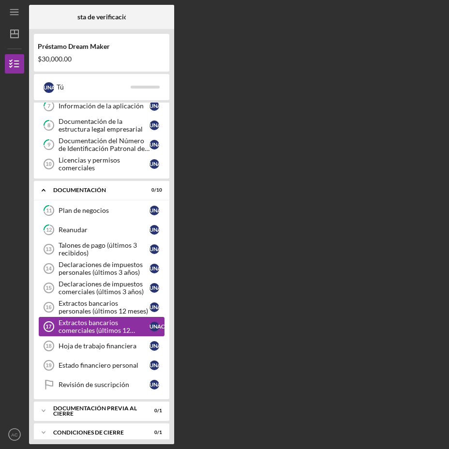
click at [98, 327] on font "Extractos bancarios comerciales (últimos 12 meses)" at bounding box center [97, 330] width 76 height 24
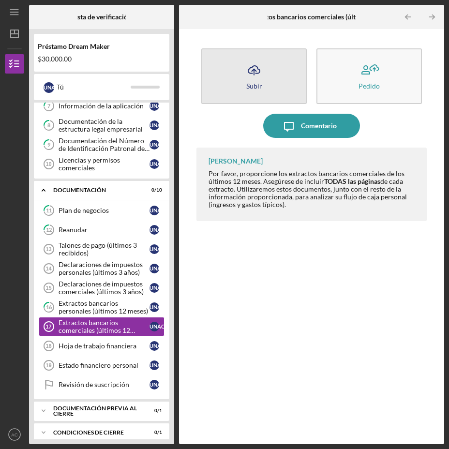
click at [257, 76] on icon "Icon/Upload" at bounding box center [254, 70] width 24 height 24
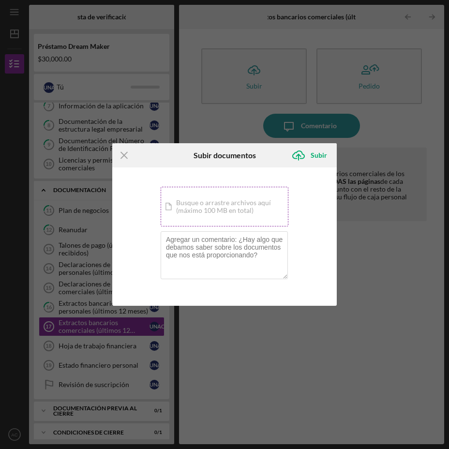
click at [235, 204] on div "Icon/Document Busque o arrastre archivos aquí (máximo 100 MB en total) Toque pa…" at bounding box center [225, 207] width 128 height 40
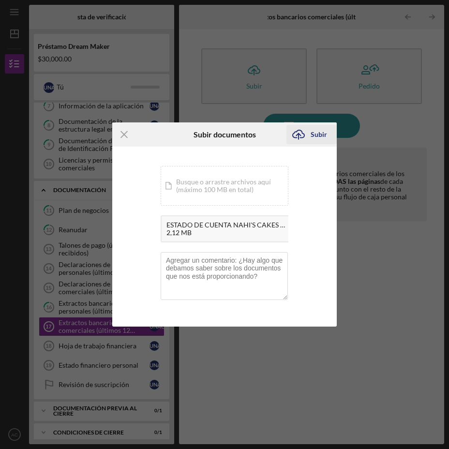
click at [313, 135] on font "Subir" at bounding box center [319, 134] width 16 height 8
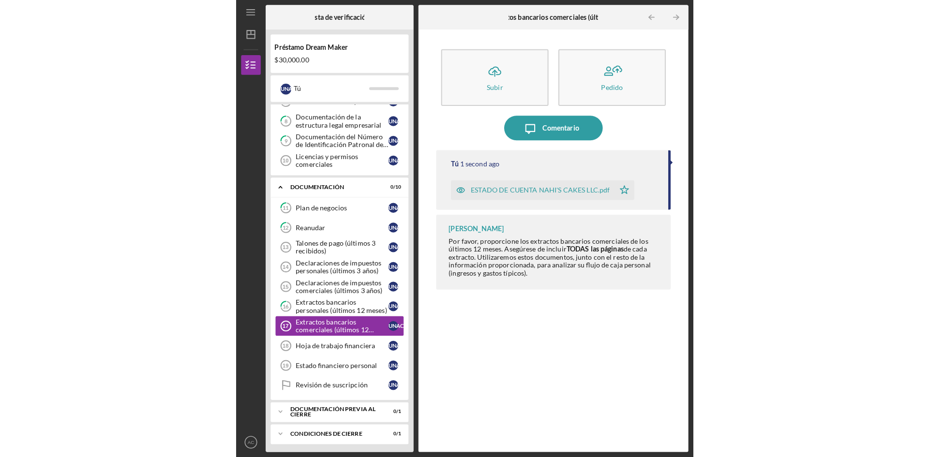
scroll to position [150, 0]
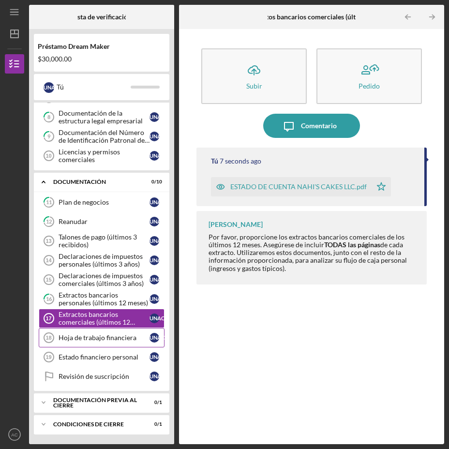
click at [85, 337] on font "Hoja de trabajo financiera" at bounding box center [98, 337] width 78 height 8
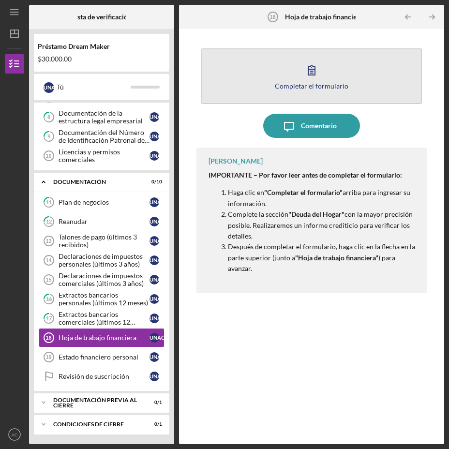
click at [309, 76] on icon "button" at bounding box center [311, 70] width 24 height 24
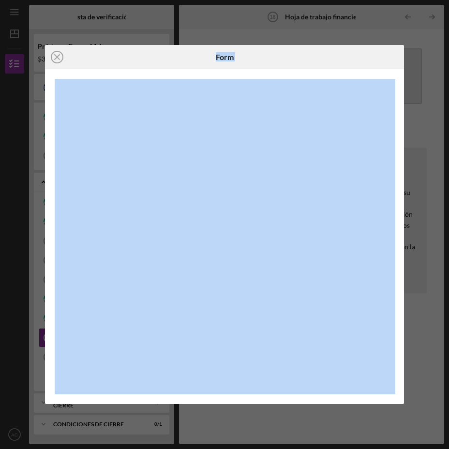
click at [309, 76] on div at bounding box center [224, 236] width 359 height 335
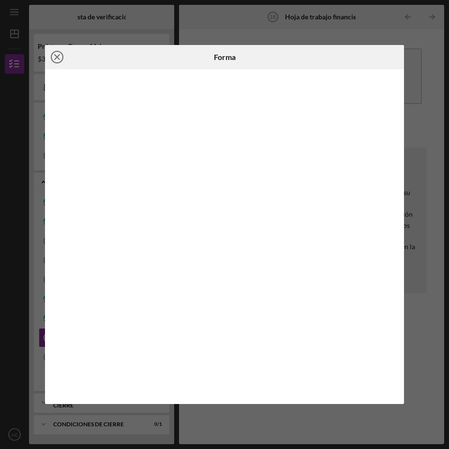
click at [54, 56] on icon "Icon/Close" at bounding box center [57, 57] width 24 height 24
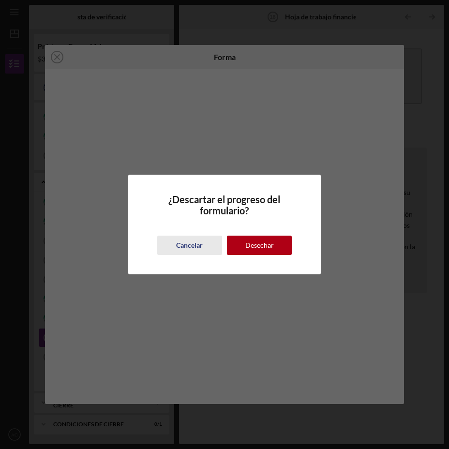
click at [196, 241] on font "Cancelar" at bounding box center [189, 245] width 27 height 8
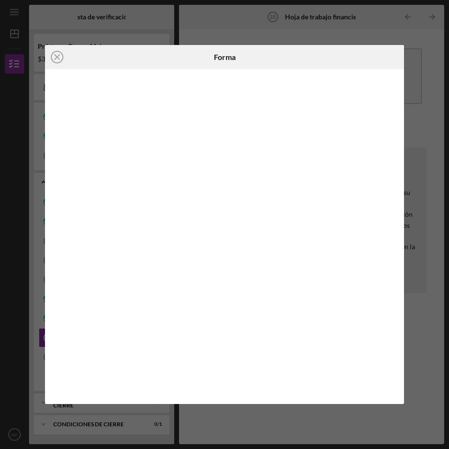
scroll to position [150, 0]
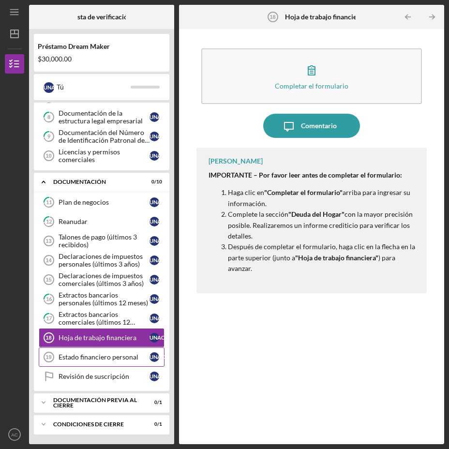
click at [90, 356] on font "Estado financiero personal" at bounding box center [99, 357] width 80 height 8
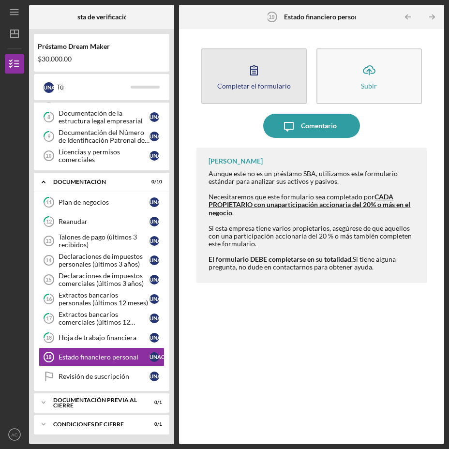
click at [259, 66] on icon "button" at bounding box center [254, 70] width 24 height 24
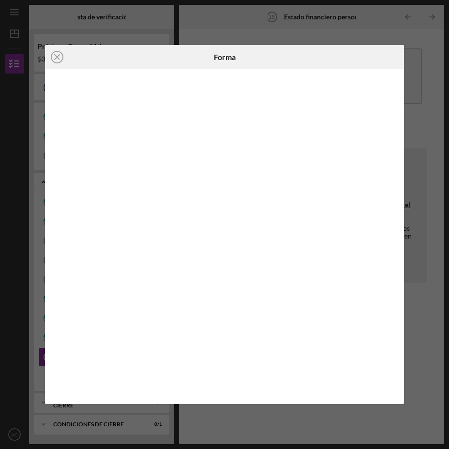
click at [416, 164] on div "Icon/Close Forma" at bounding box center [224, 224] width 449 height 449
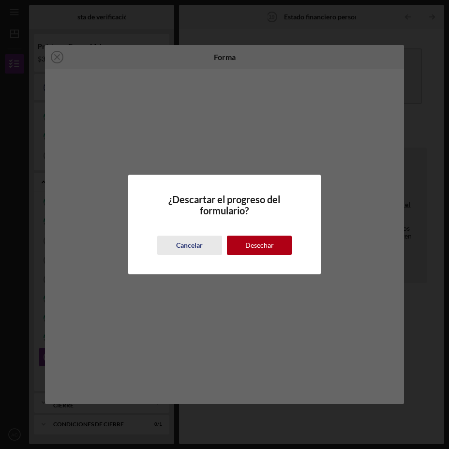
click at [187, 243] on font "Cancelar" at bounding box center [189, 245] width 27 height 8
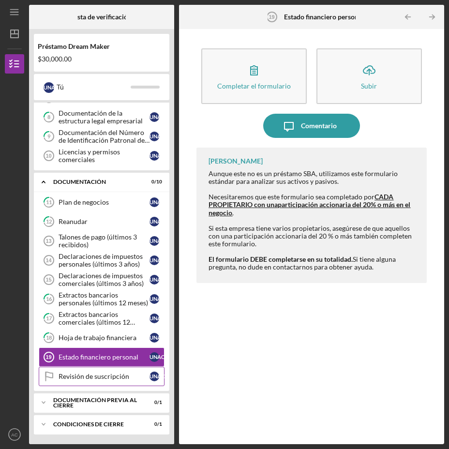
click at [99, 376] on font "Revisión de suscripción" at bounding box center [94, 376] width 71 height 8
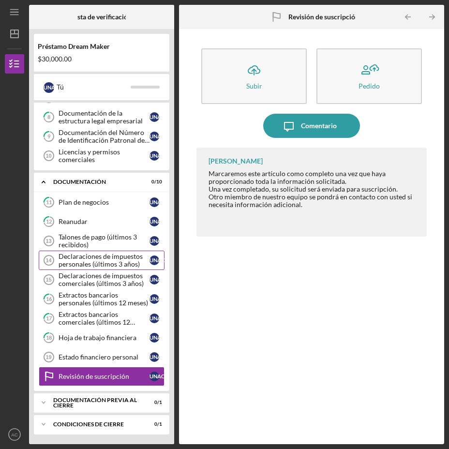
click at [97, 257] on font "Declaraciones de impuestos personales (últimos 3 años)" at bounding box center [101, 260] width 84 height 16
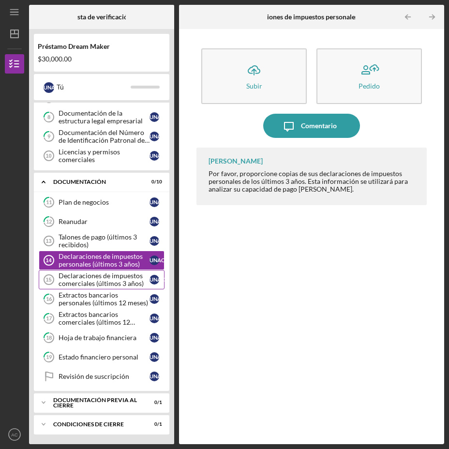
click at [91, 284] on font "Declaraciones de impuestos comerciales (últimos 3 años)" at bounding box center [101, 279] width 85 height 16
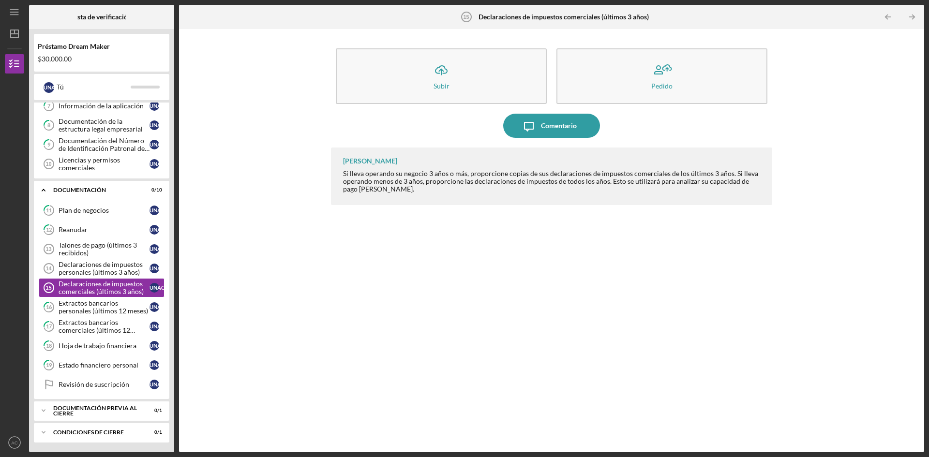
scroll to position [142, 0]
